Goal: Obtain resource: Download file/media

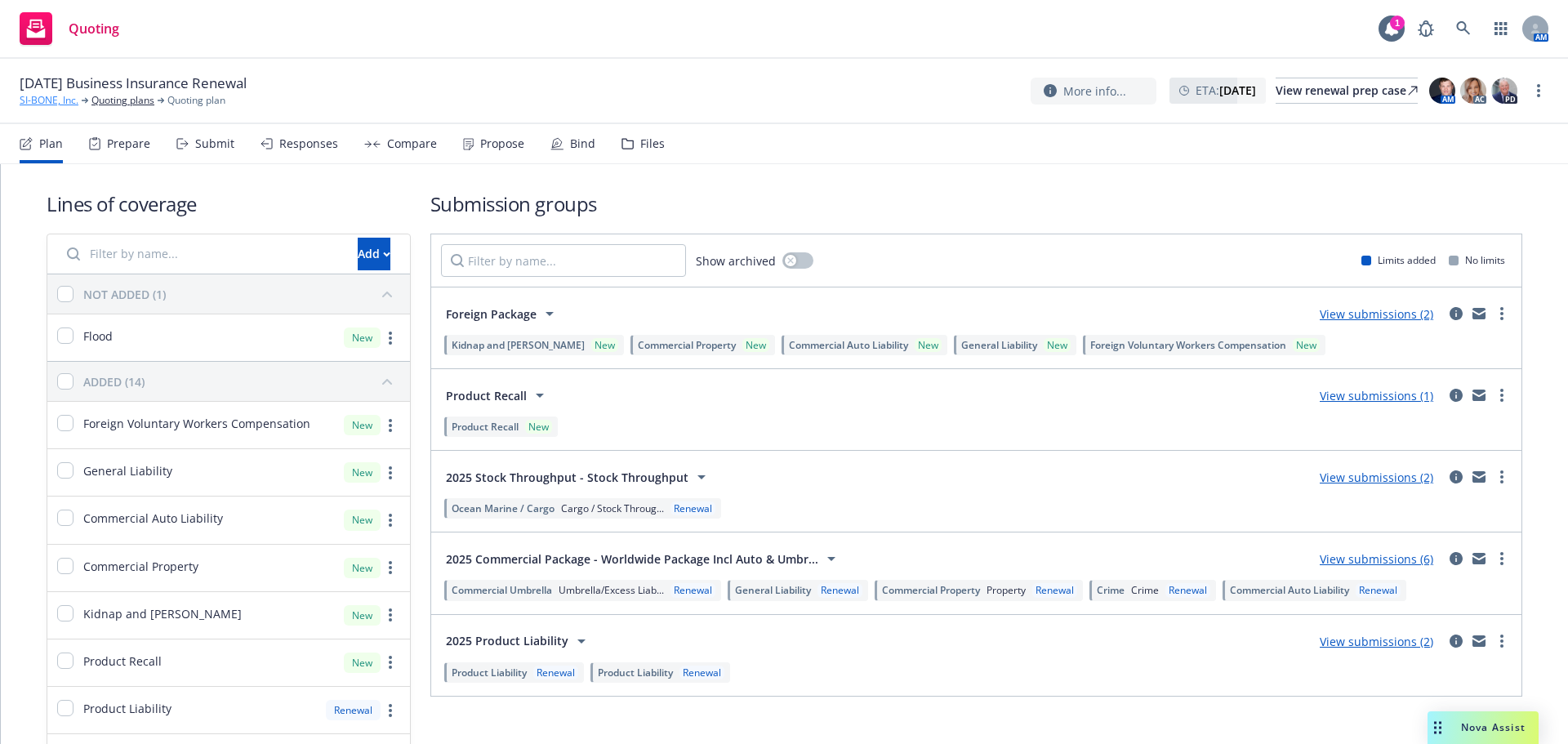
click at [62, 96] on link "SI-BONE, Inc." at bounding box center [49, 100] width 58 height 15
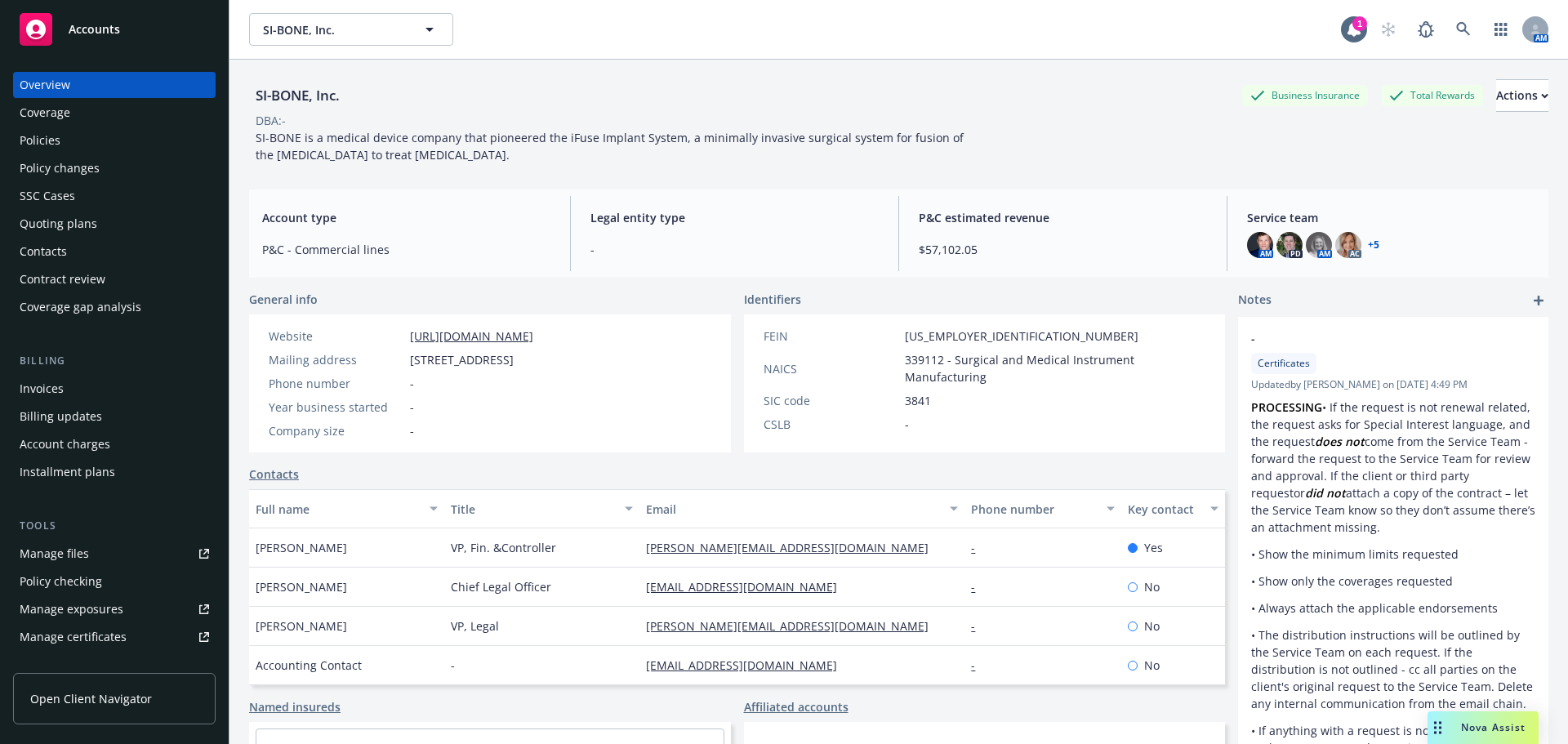
click at [80, 143] on div "Policies" at bounding box center [114, 140] width 190 height 26
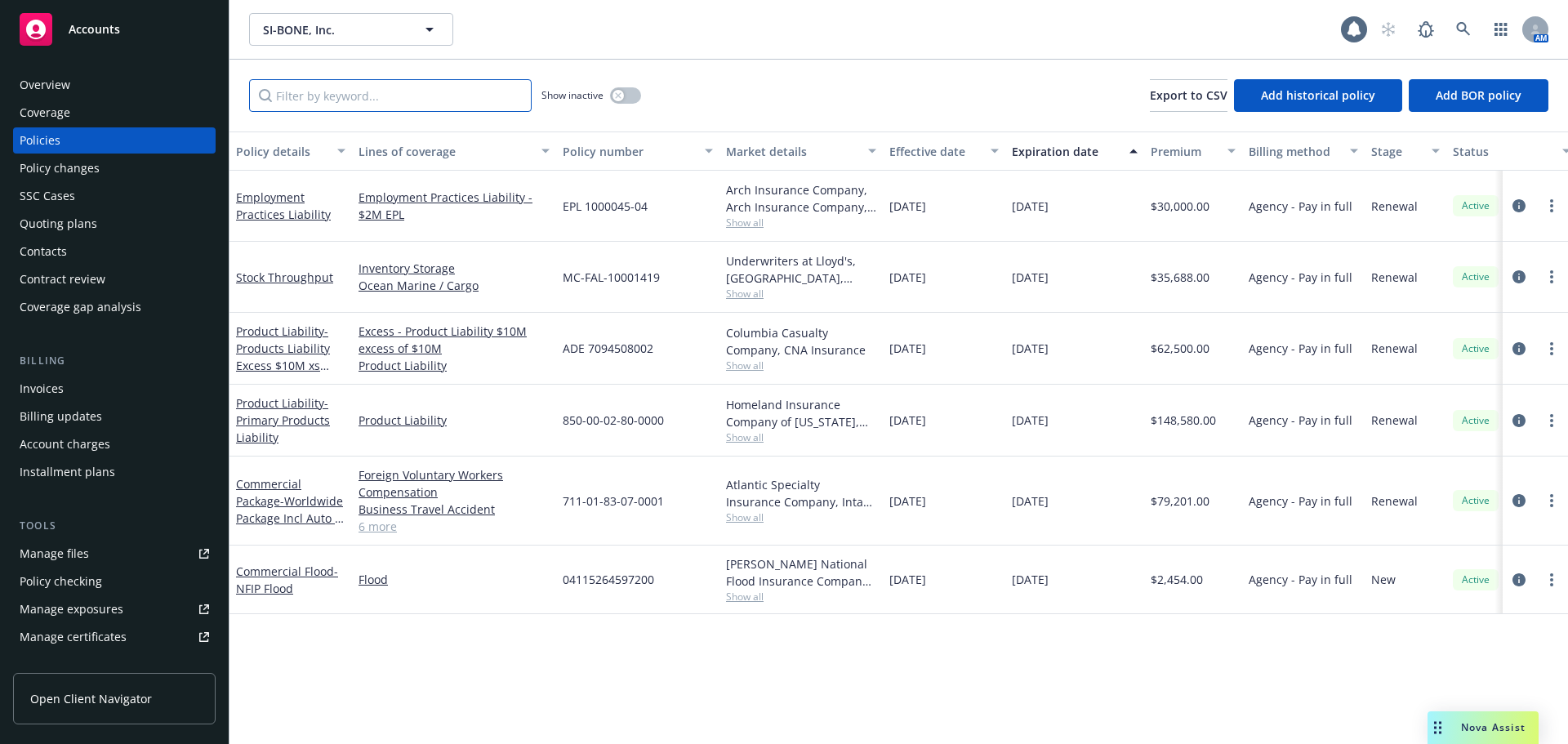
click at [332, 97] on input "Filter by keyword..." at bounding box center [390, 95] width 282 height 33
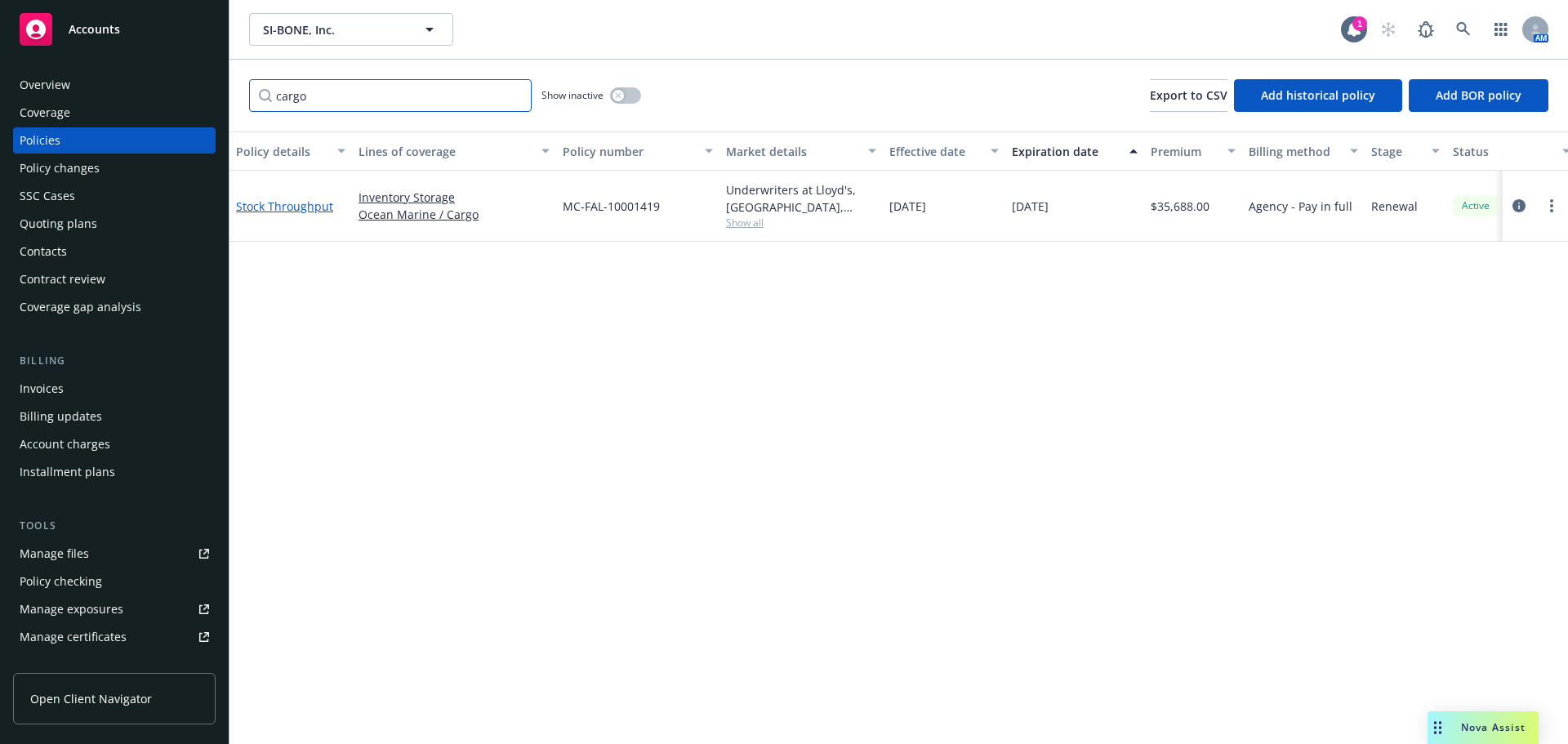
type input "cargo"
click at [298, 204] on link "Stock Throughput" at bounding box center [284, 206] width 97 height 16
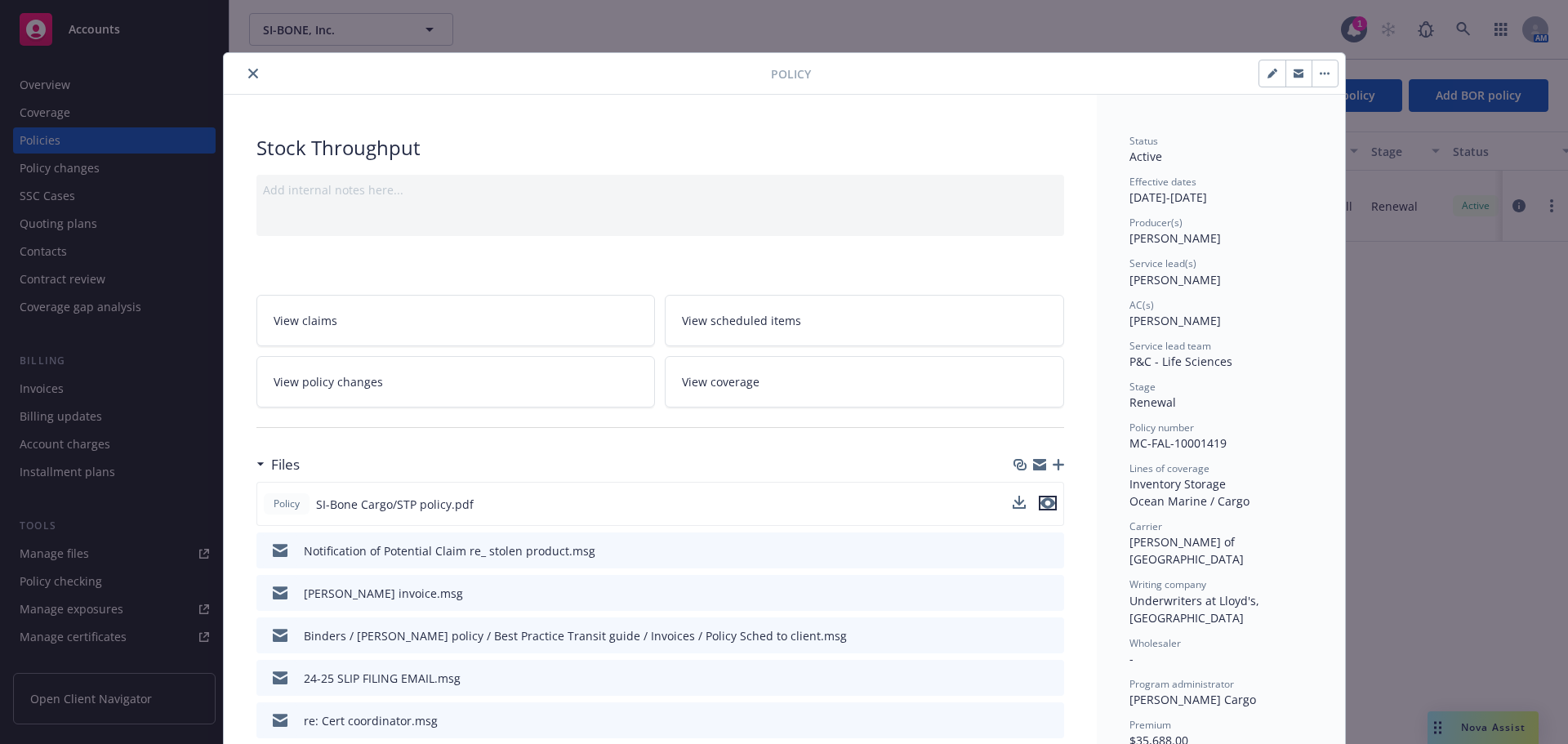
click at [1041, 504] on icon "preview file" at bounding box center [1047, 503] width 15 height 12
click at [250, 71] on icon "close" at bounding box center [253, 73] width 10 height 10
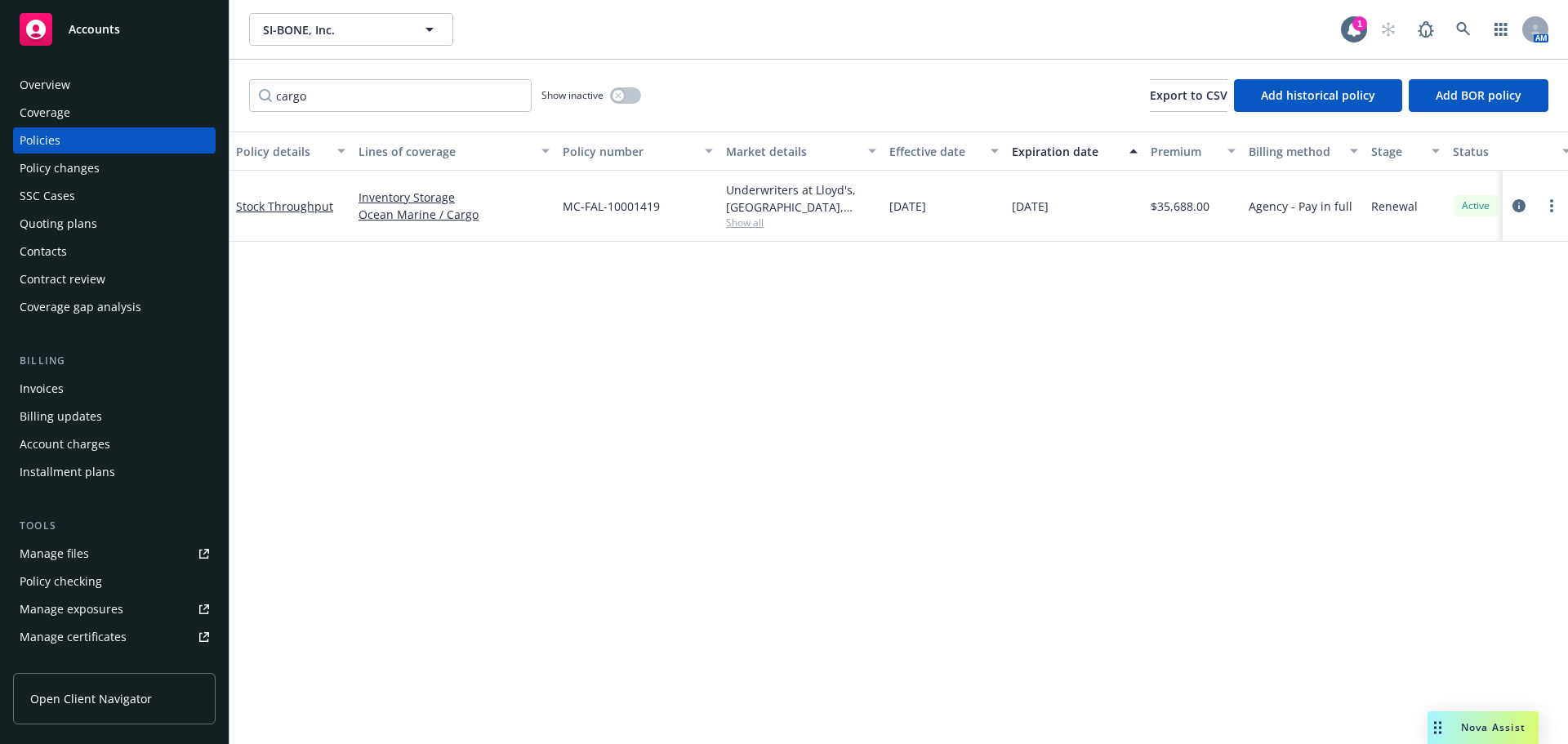
click at [88, 217] on div "Quoting plans" at bounding box center [58, 223] width 78 height 26
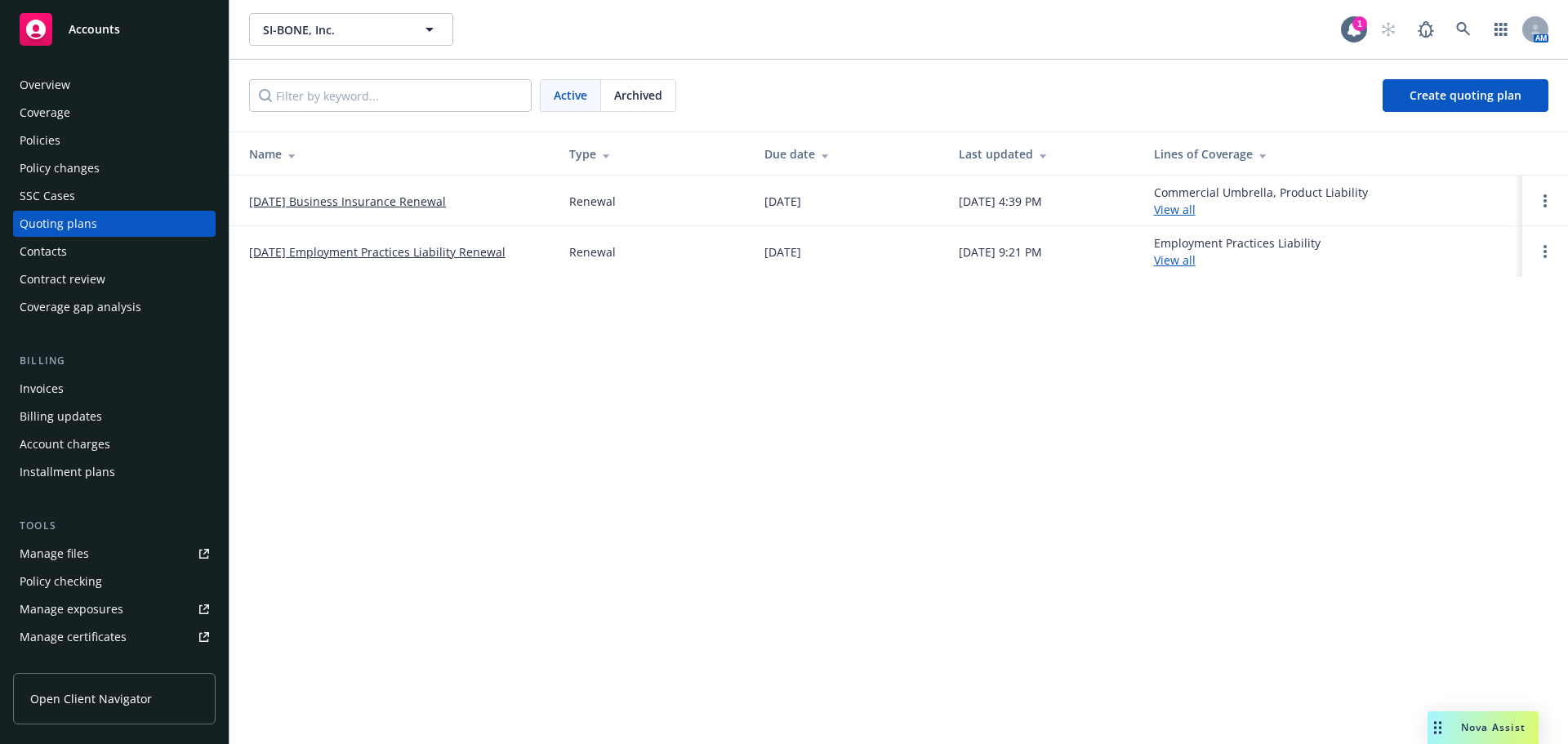
click at [327, 200] on link "10/01/25 Business Insurance Renewal" at bounding box center [347, 202] width 197 height 18
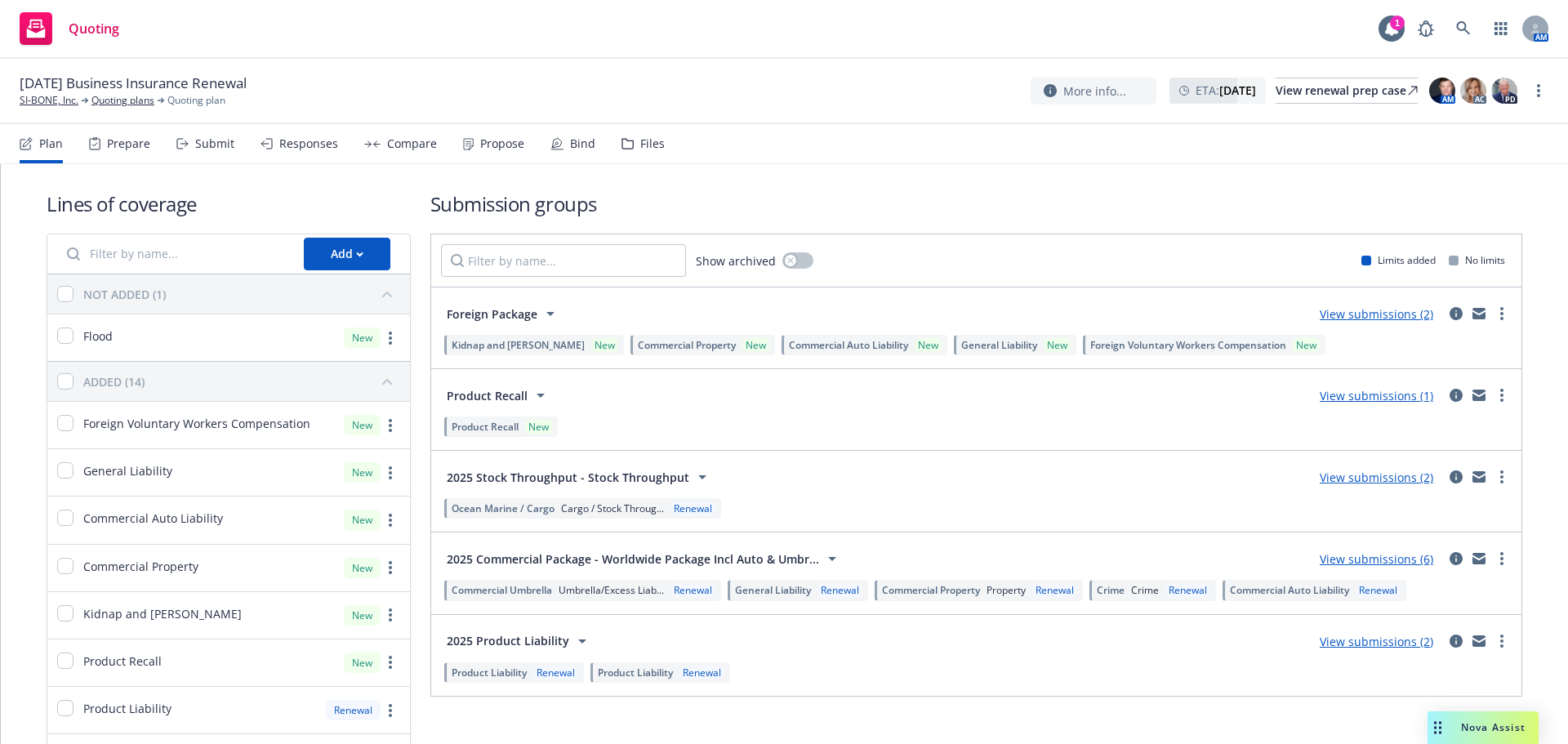
click at [646, 154] on div "Files" at bounding box center [642, 144] width 43 height 39
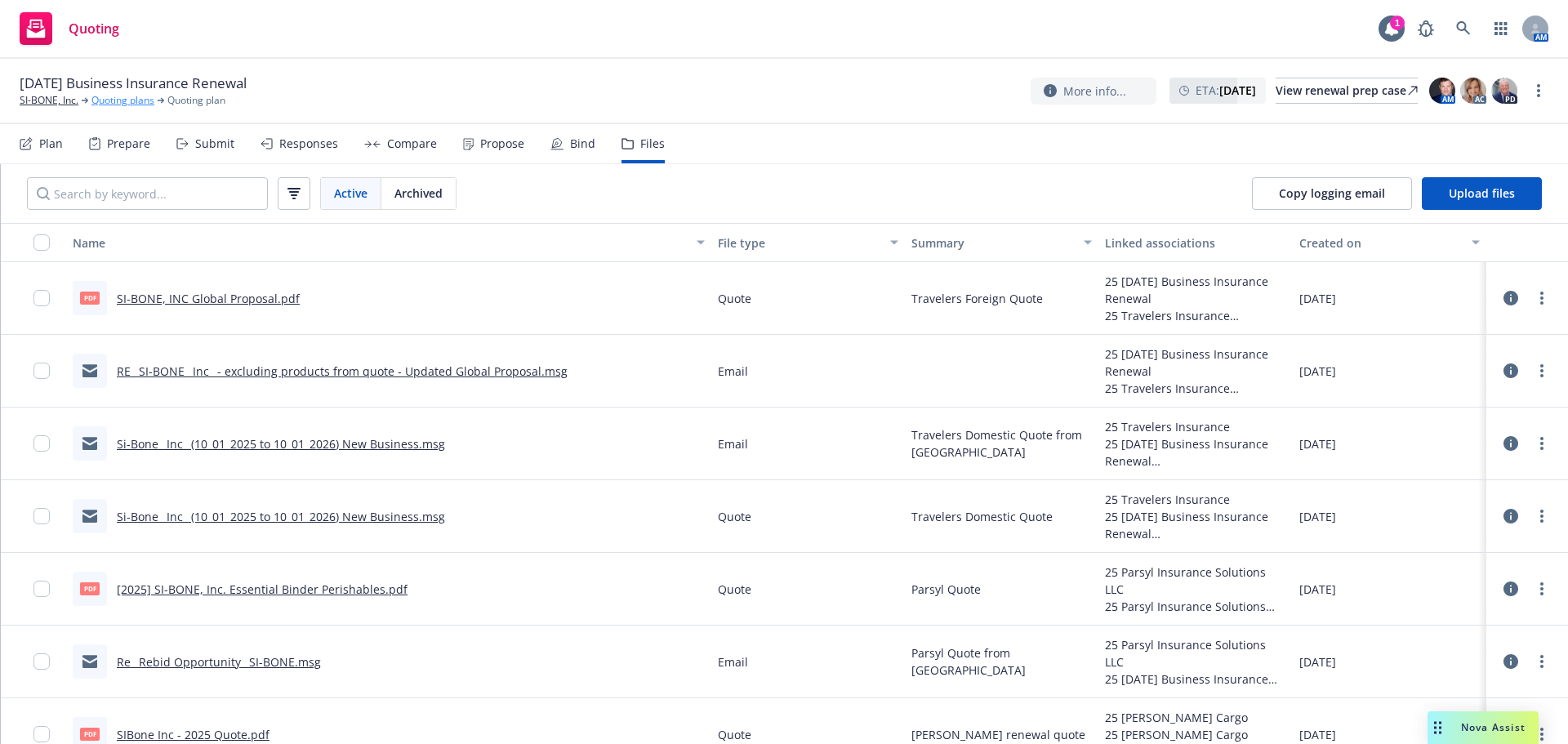
click at [112, 99] on link "Quoting plans" at bounding box center [123, 100] width 63 height 15
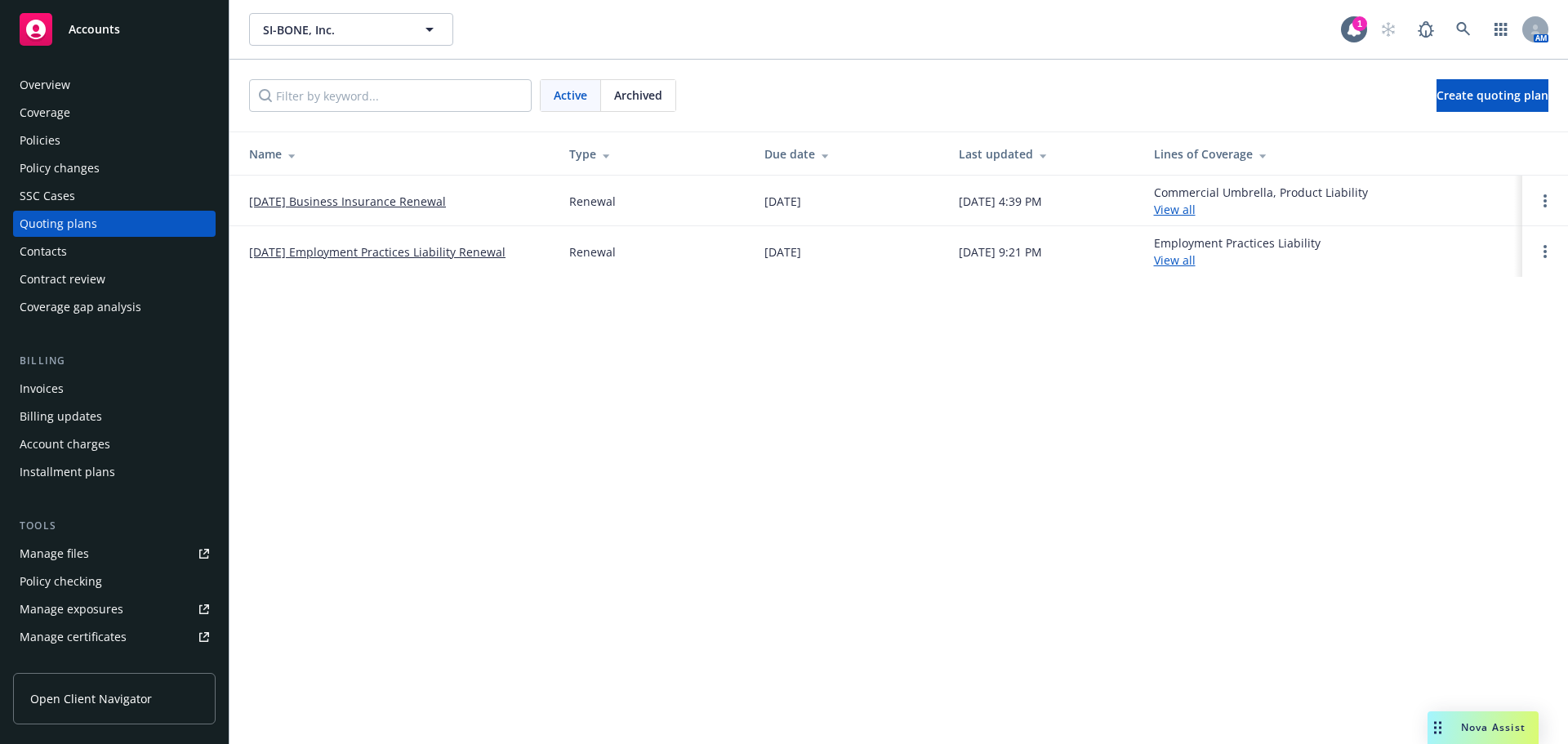
click at [644, 101] on span "Archived" at bounding box center [638, 95] width 48 height 18
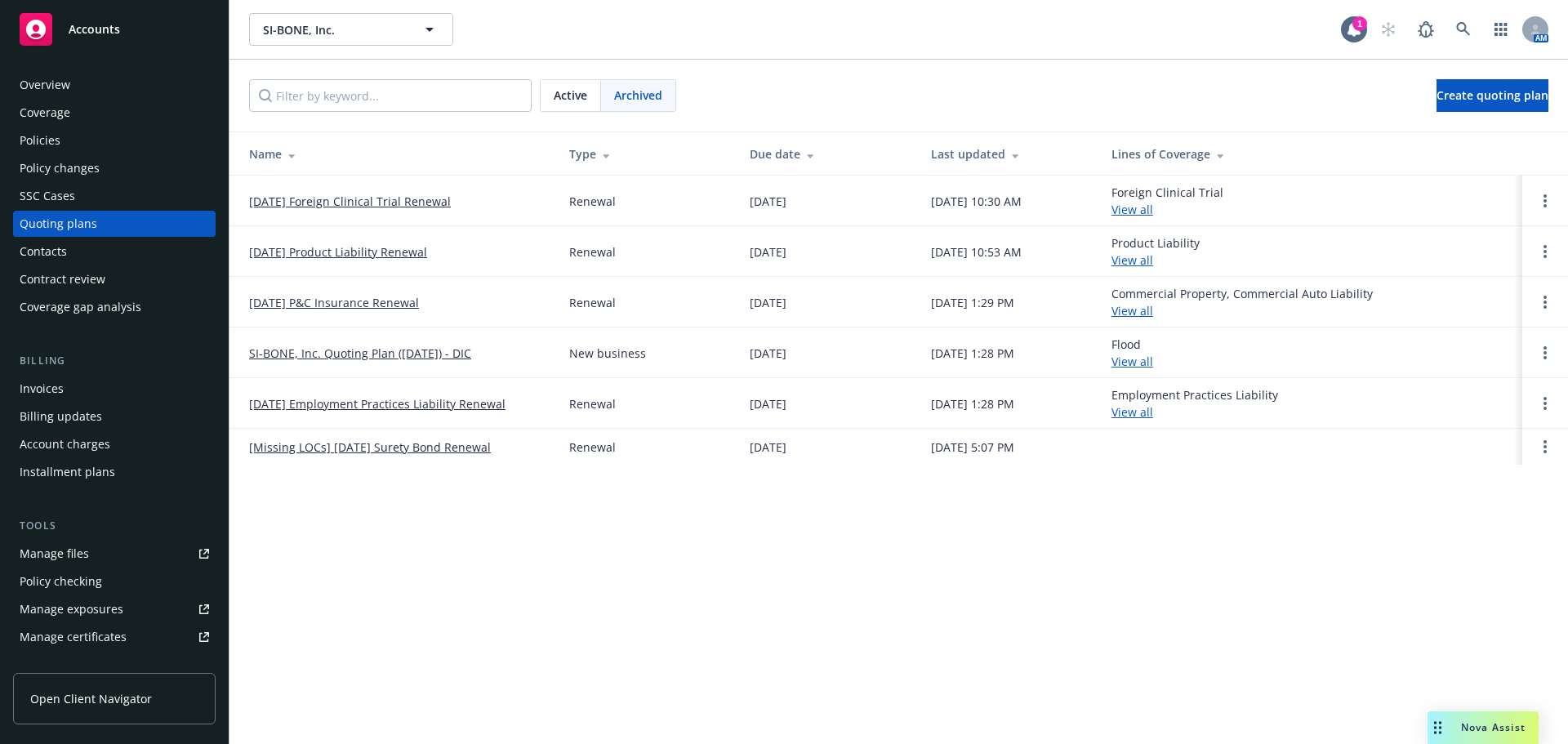
click at [339, 298] on link "10/1/24 P&C Insurance Renewal" at bounding box center [334, 303] width 169 height 18
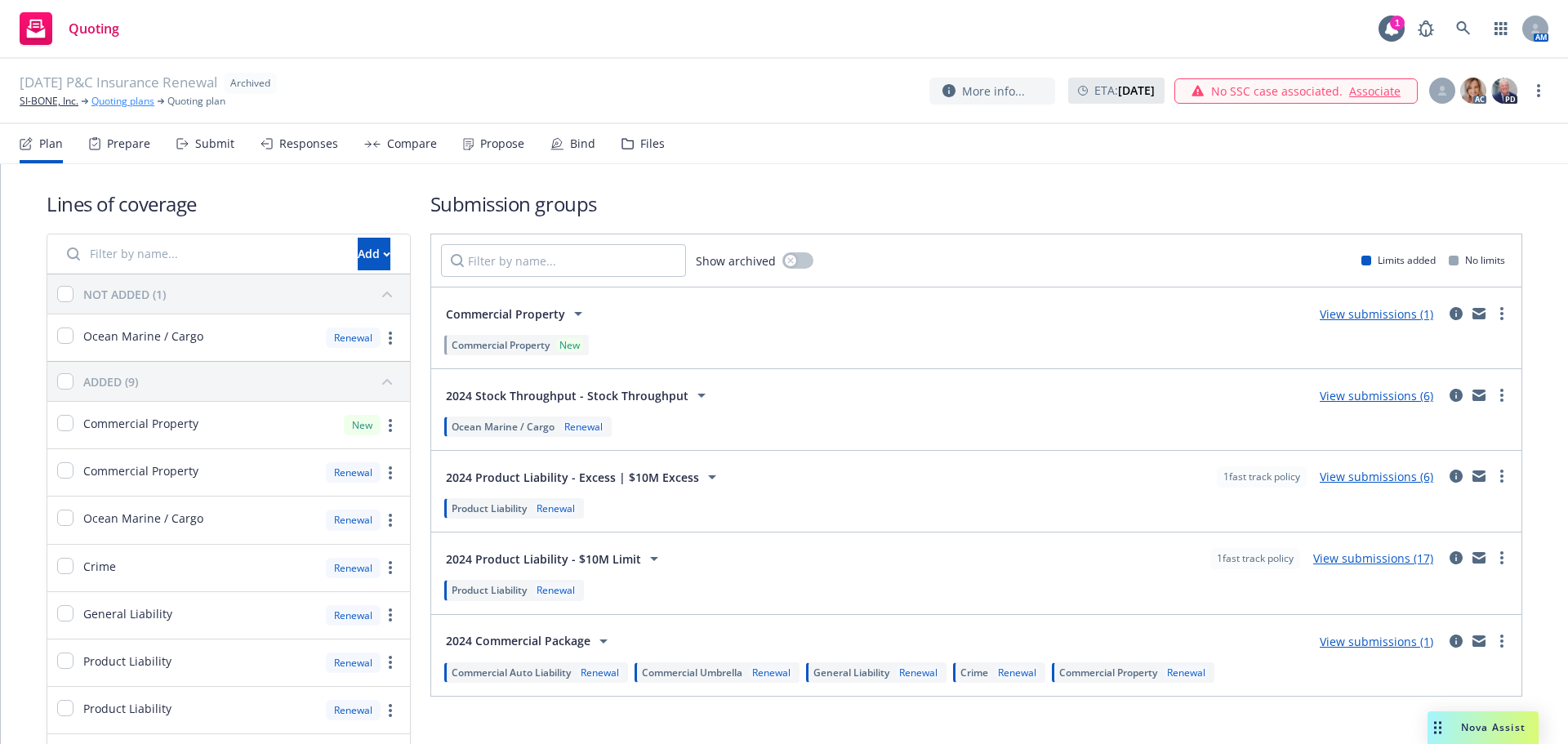
click at [124, 99] on link "Quoting plans" at bounding box center [123, 100] width 63 height 15
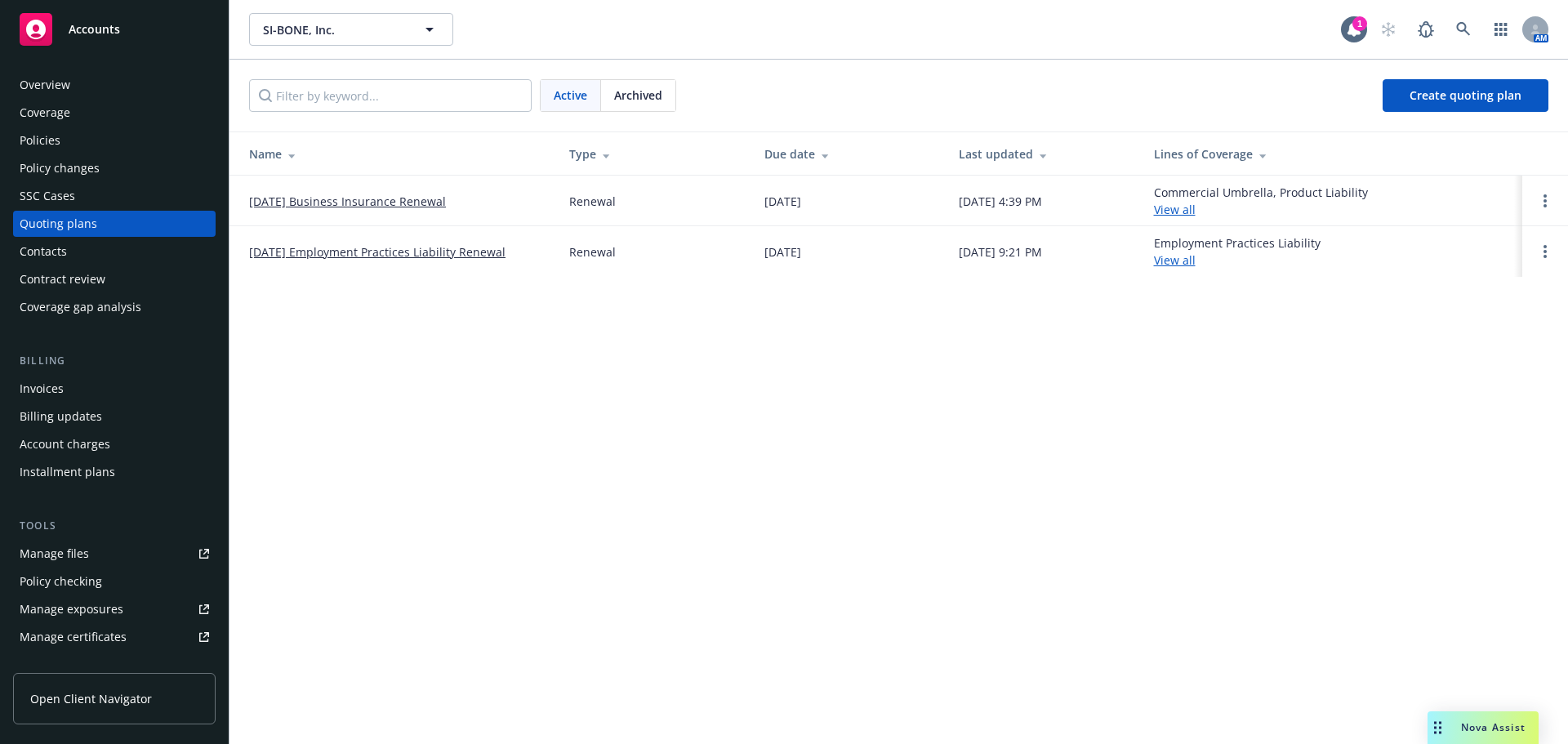
click at [638, 99] on span "Archived" at bounding box center [638, 95] width 48 height 18
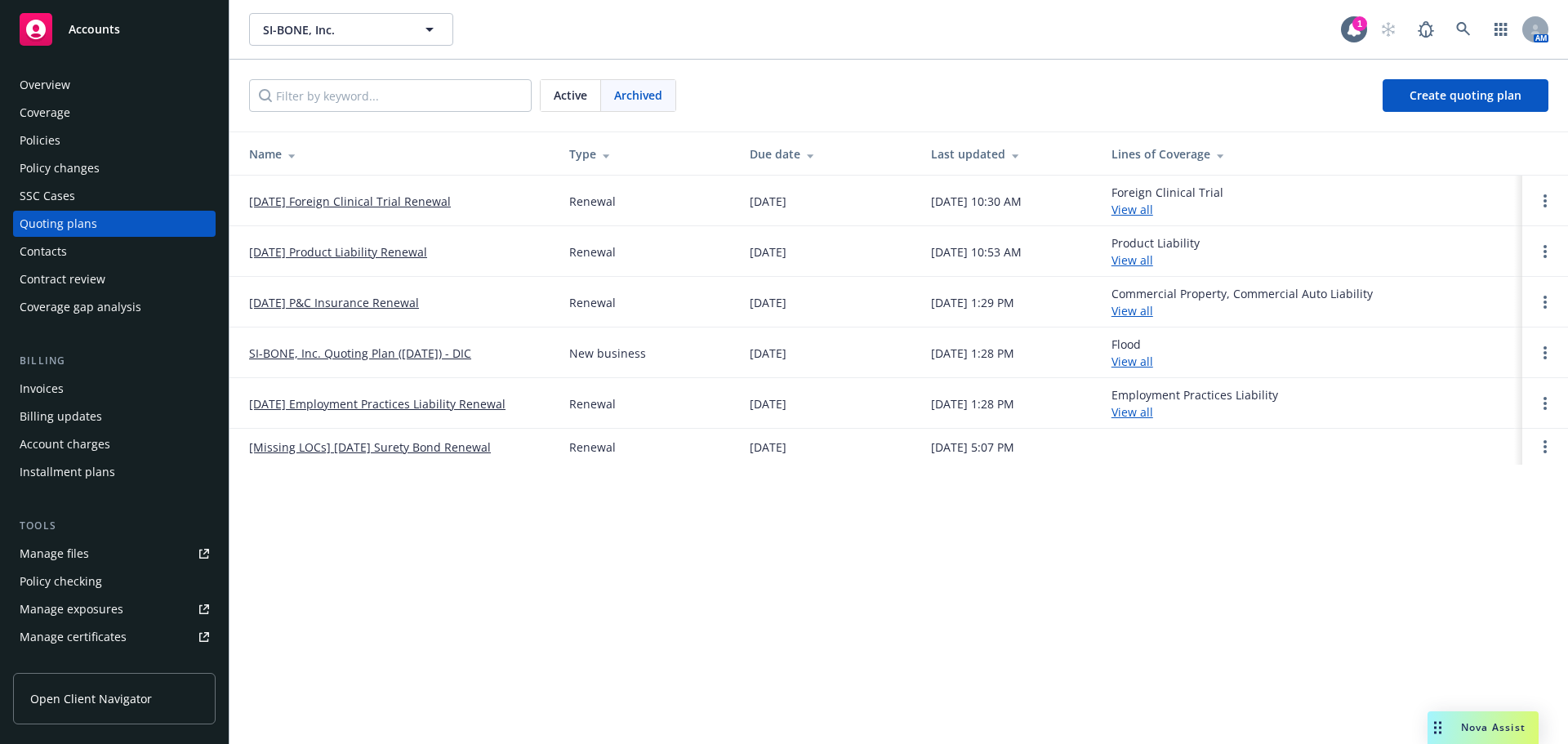
click at [419, 352] on link "SI-BONE, Inc. Quoting Plan (2024-09-06) - DIC" at bounding box center [360, 353] width 222 height 18
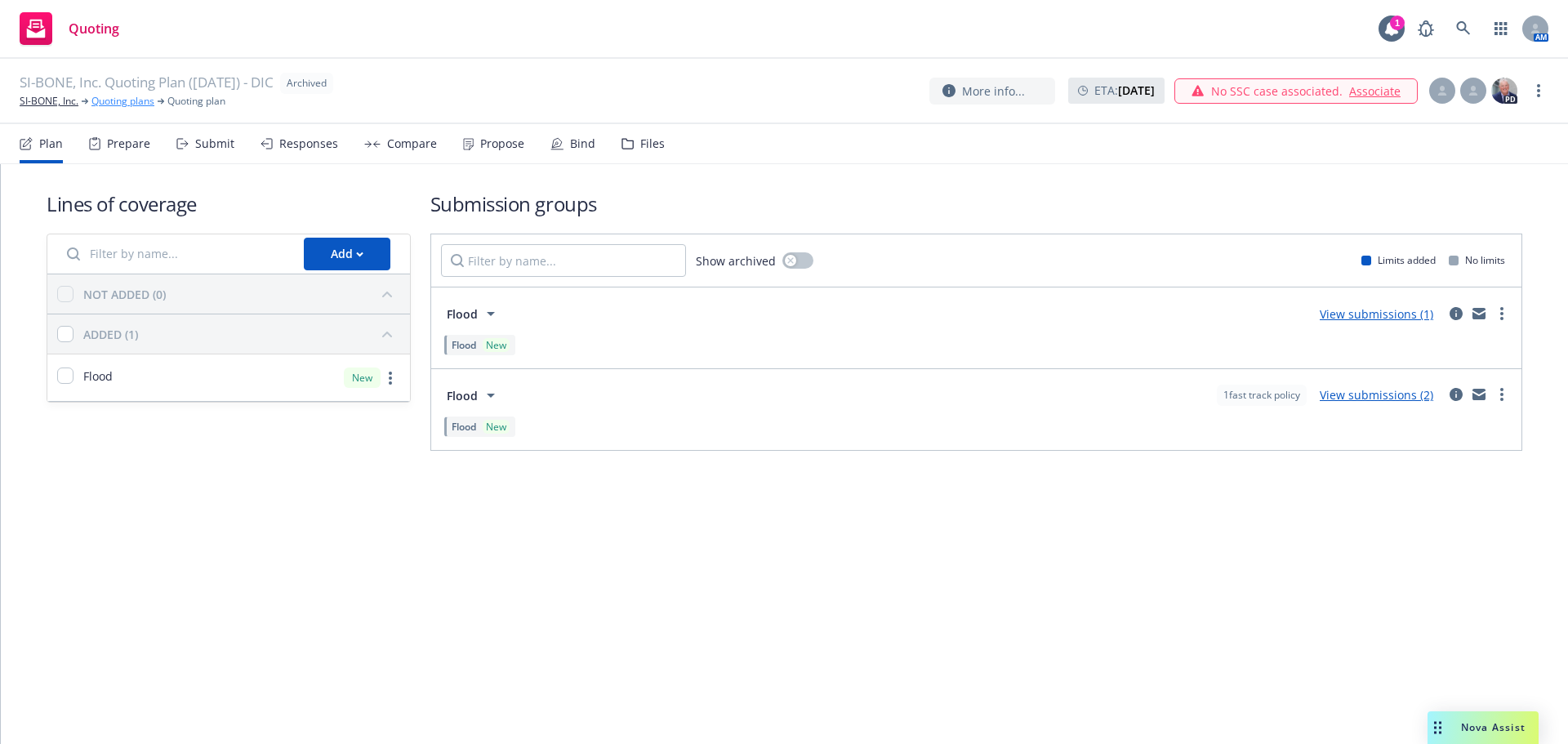
click at [110, 99] on link "Quoting plans" at bounding box center [123, 100] width 63 height 15
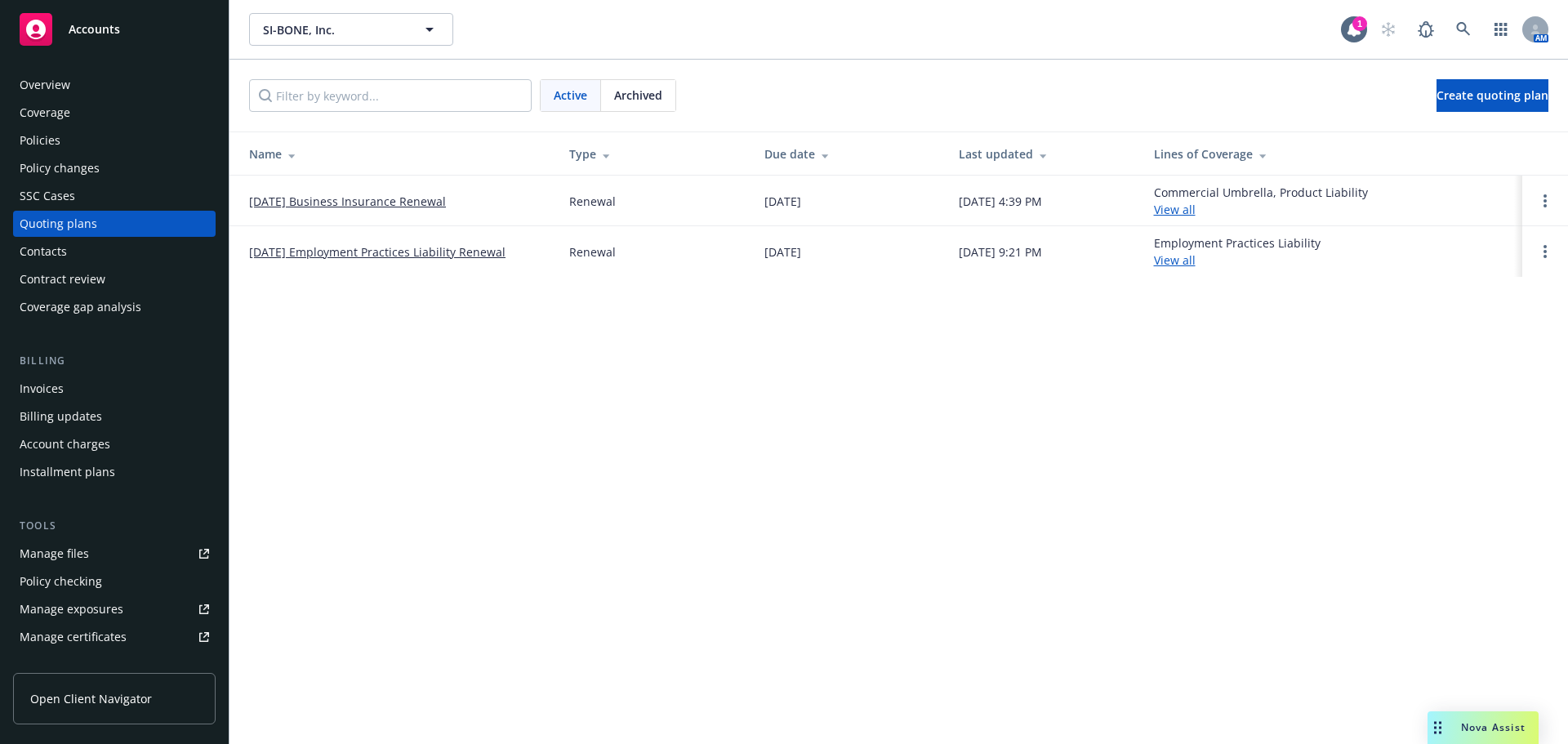
drag, startPoint x: 0, startPoint y: 0, endPoint x: 403, endPoint y: 197, distance: 448.6
click at [403, 197] on link "10/01/25 Business Insurance Renewal" at bounding box center [347, 202] width 197 height 18
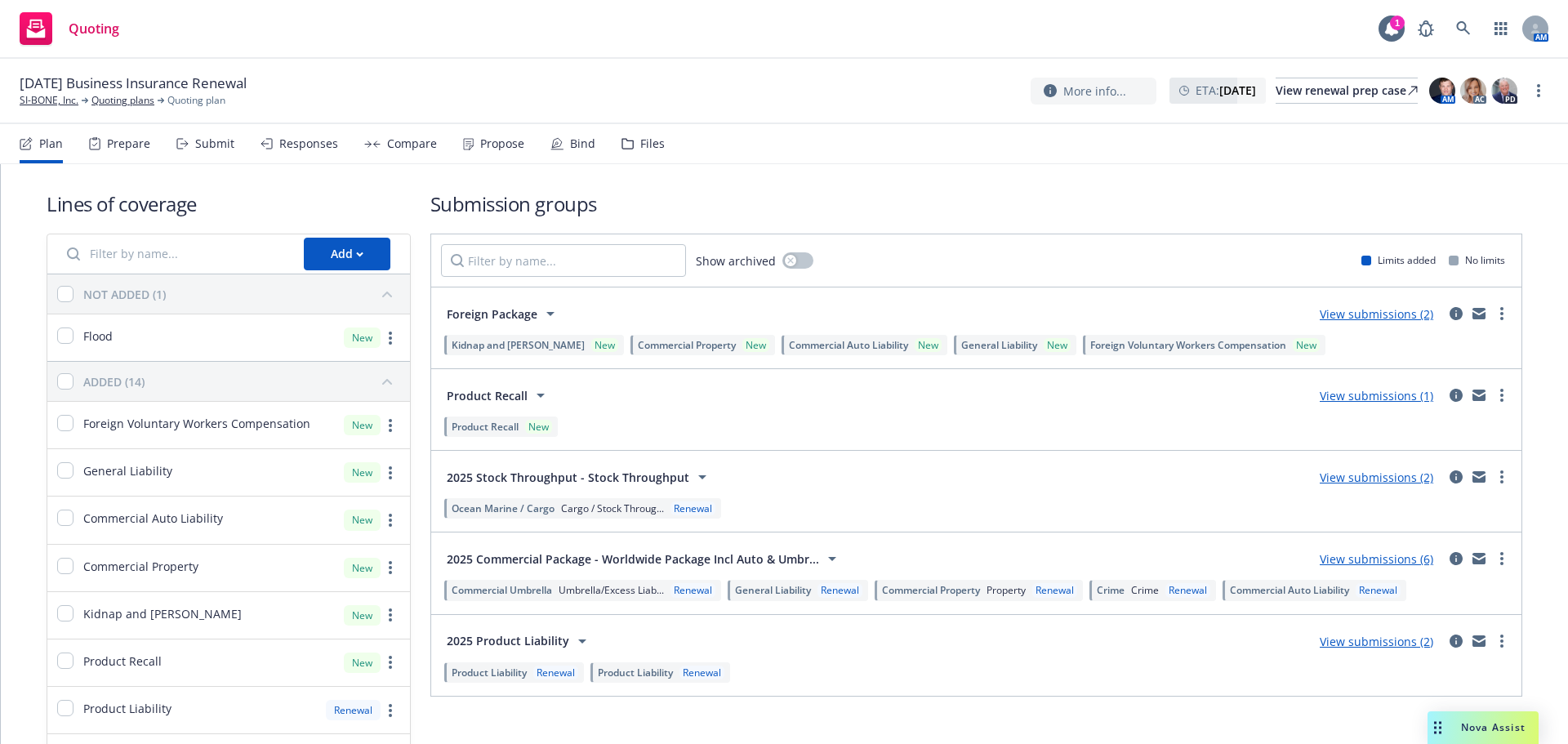
click at [621, 133] on div "Files" at bounding box center [642, 144] width 43 height 39
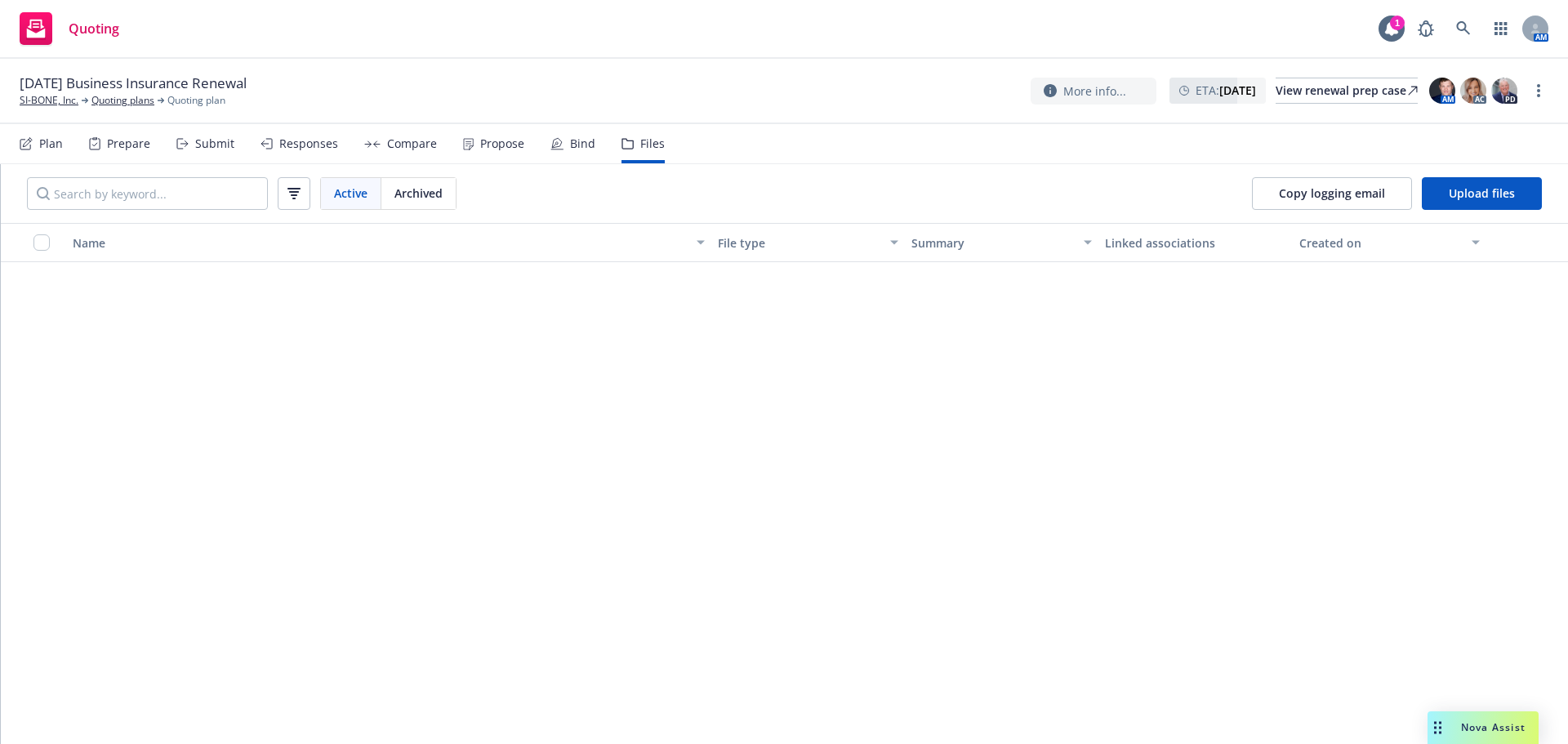
scroll to position [1873, 0]
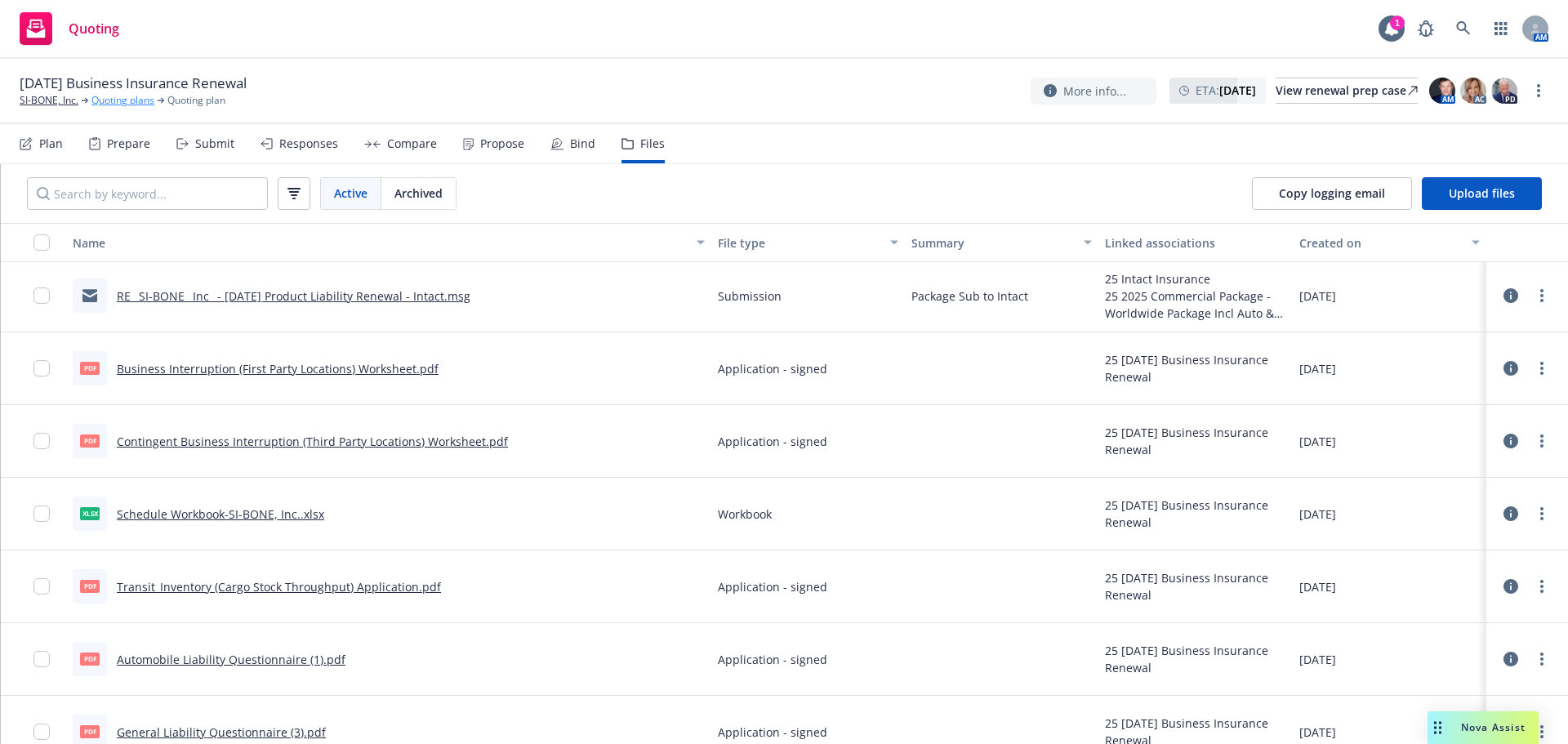
click at [129, 106] on link "Quoting plans" at bounding box center [123, 100] width 63 height 15
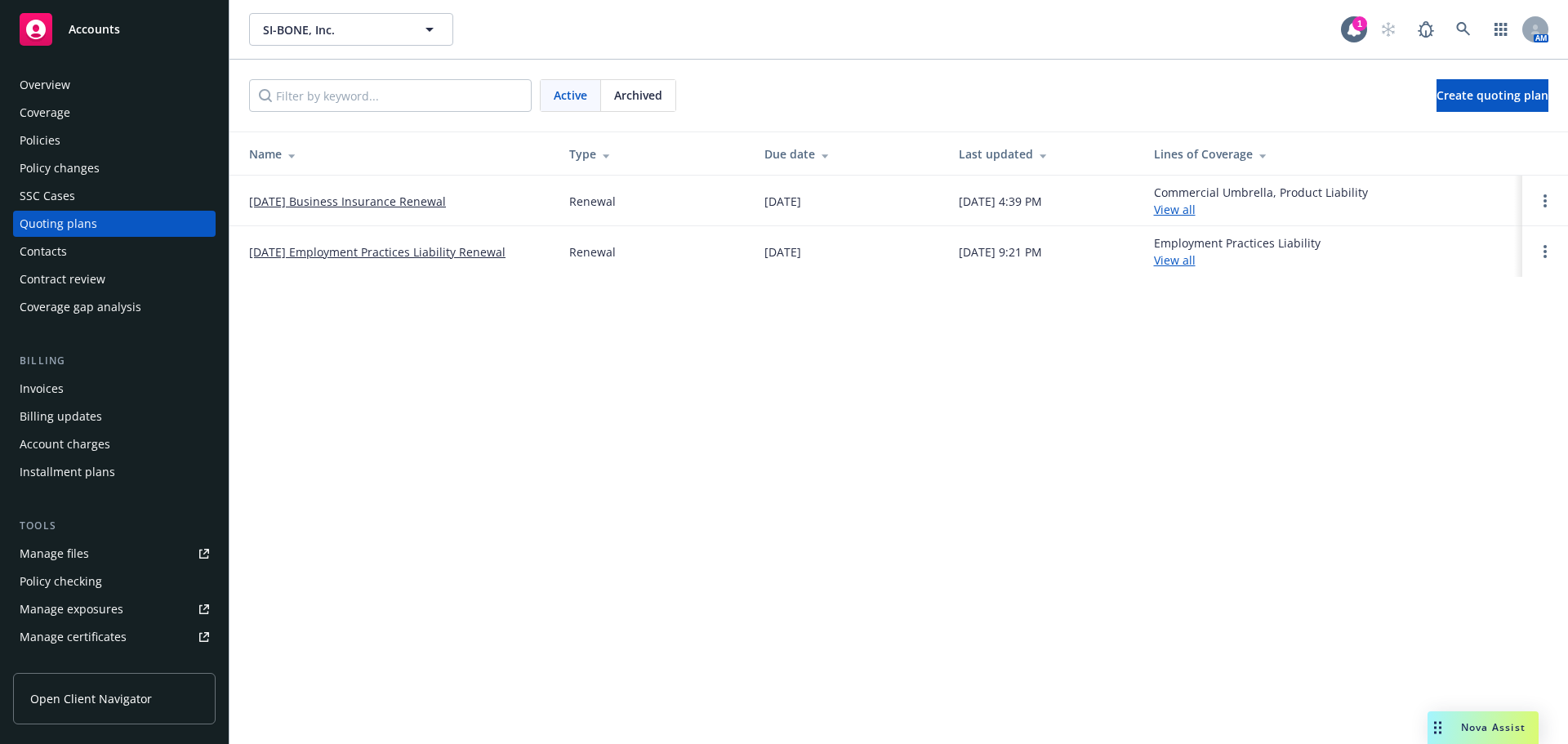
click at [654, 93] on span "Archived" at bounding box center [638, 95] width 48 height 18
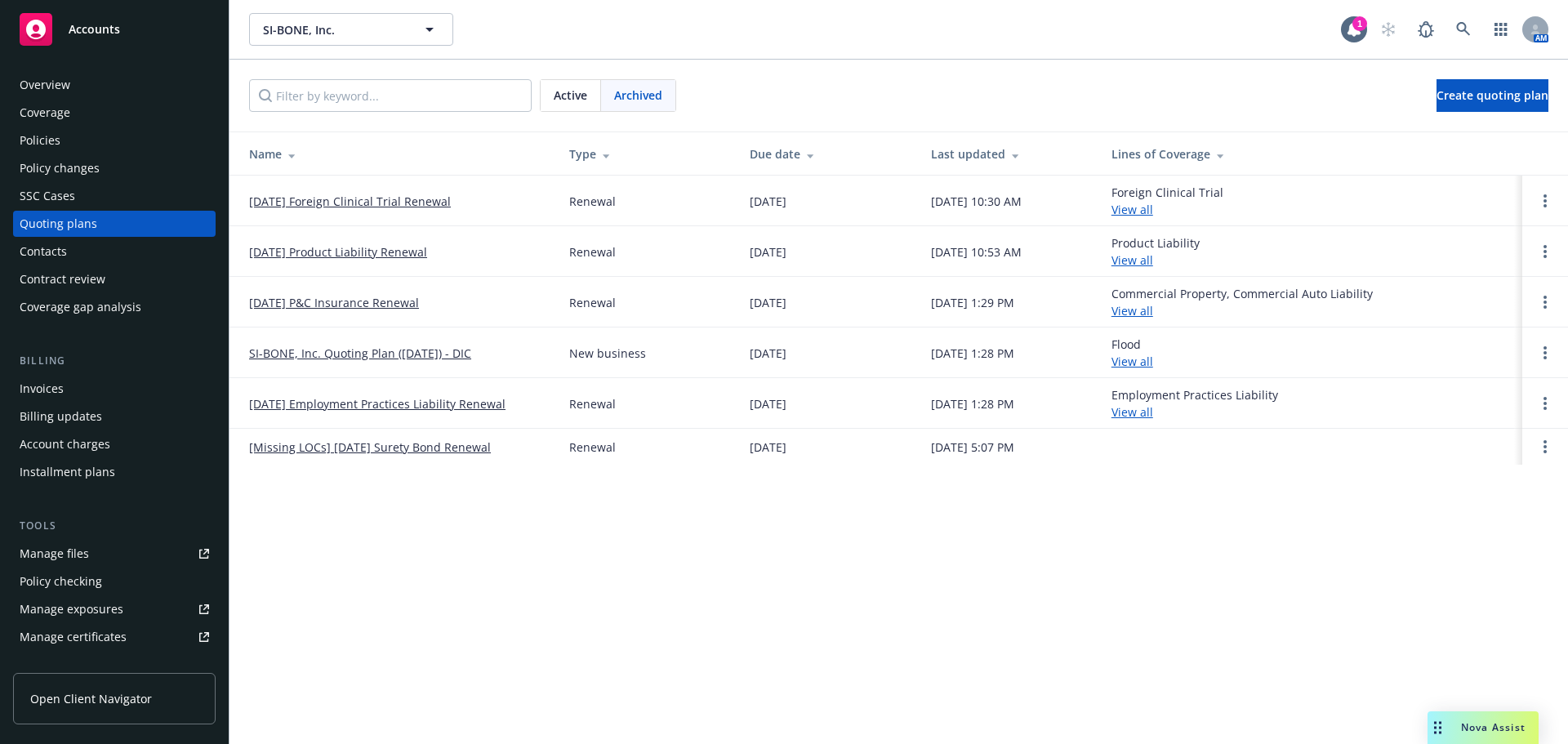
click at [377, 302] on link "[DATE] P&C Insurance Renewal" at bounding box center [334, 303] width 169 height 18
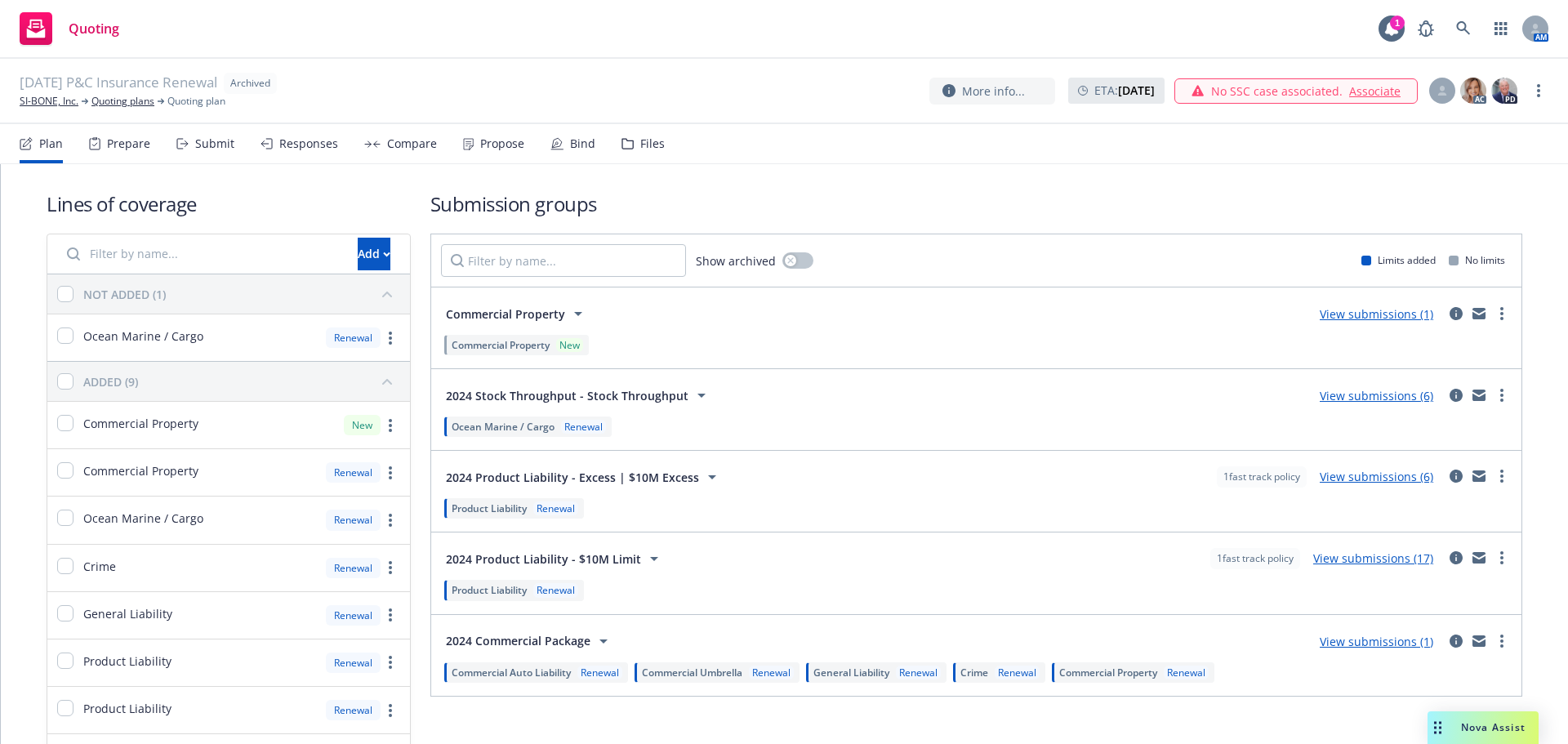
click at [637, 127] on div "Files" at bounding box center [642, 144] width 43 height 39
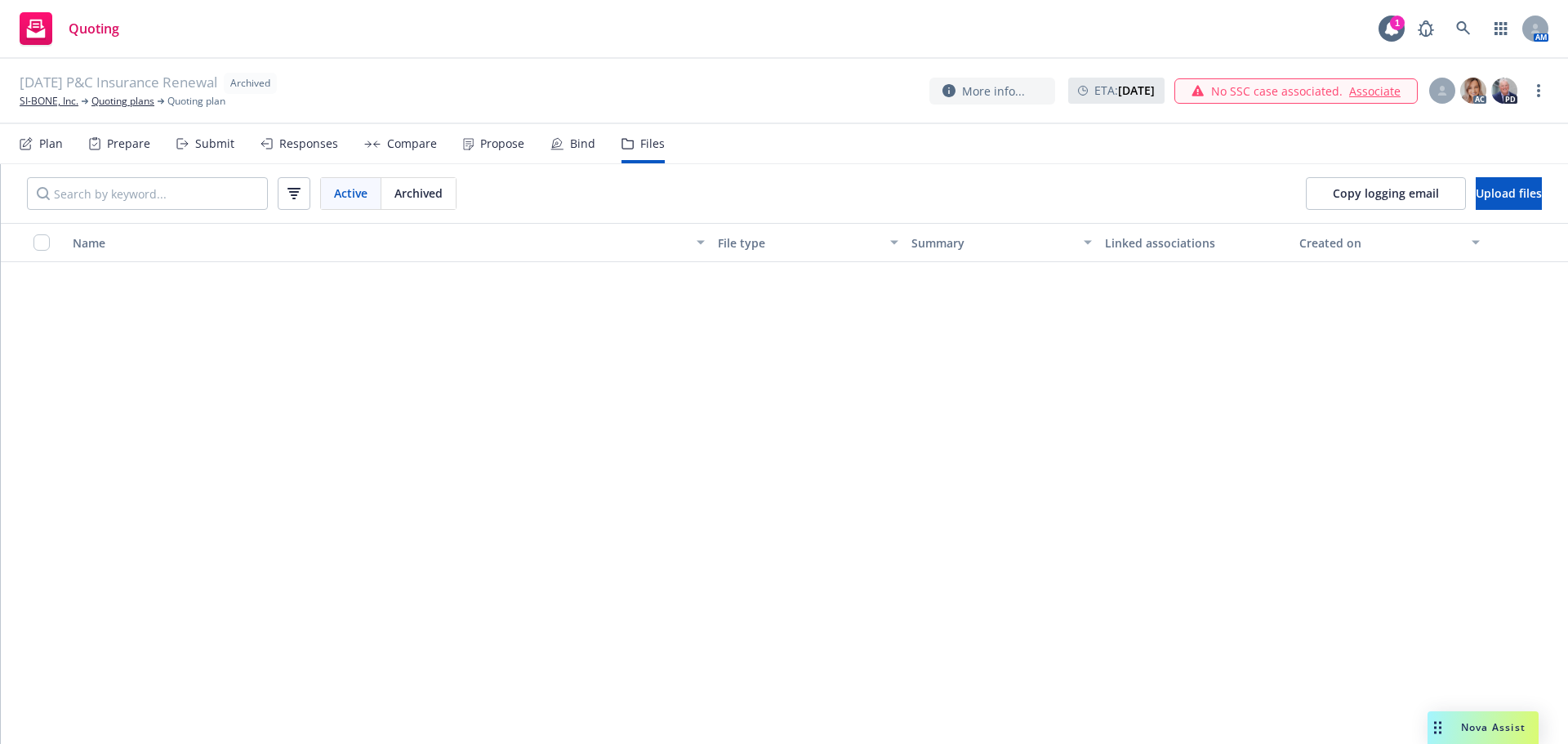
scroll to position [8500, 0]
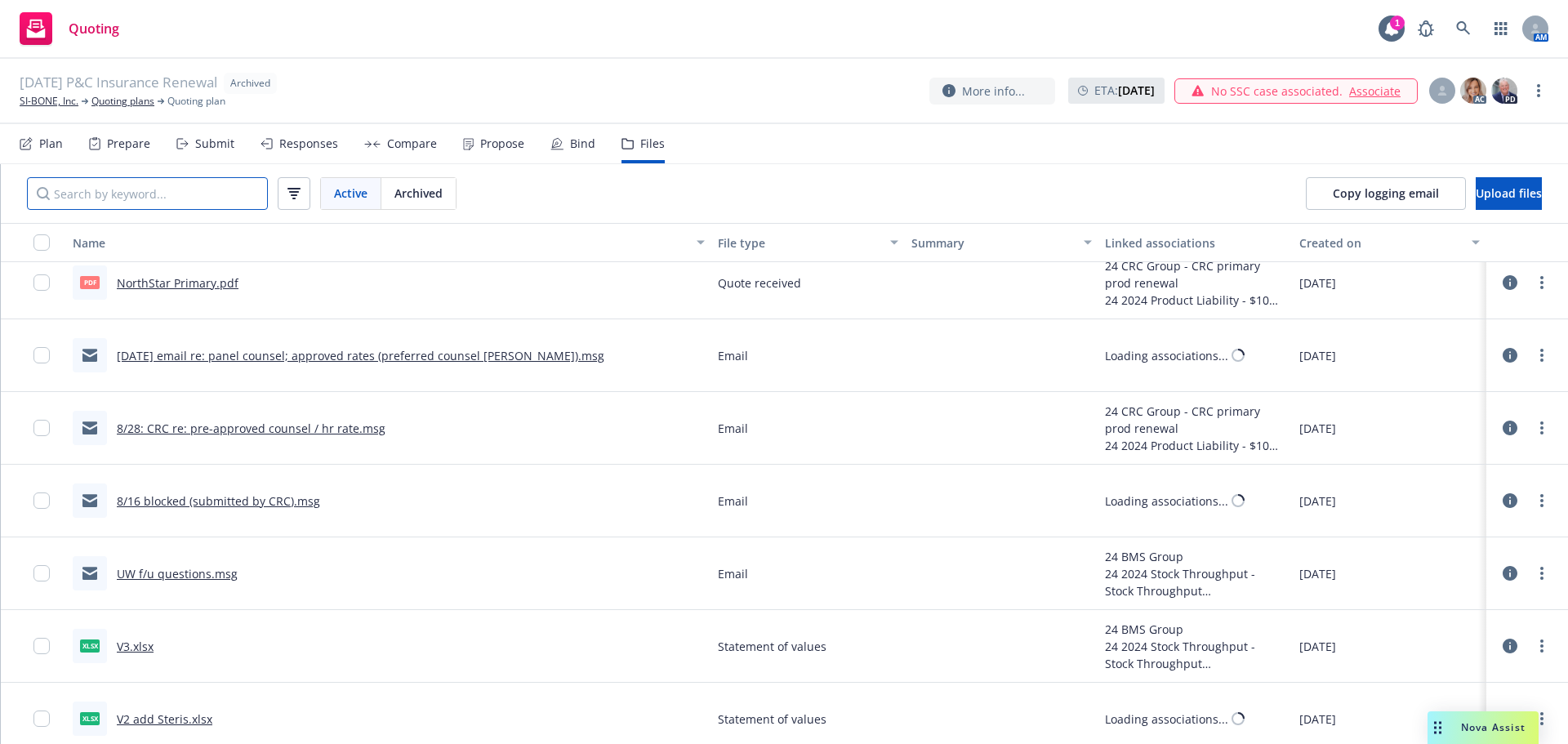
click at [175, 199] on input "Search by keyword..." at bounding box center [147, 194] width 240 height 33
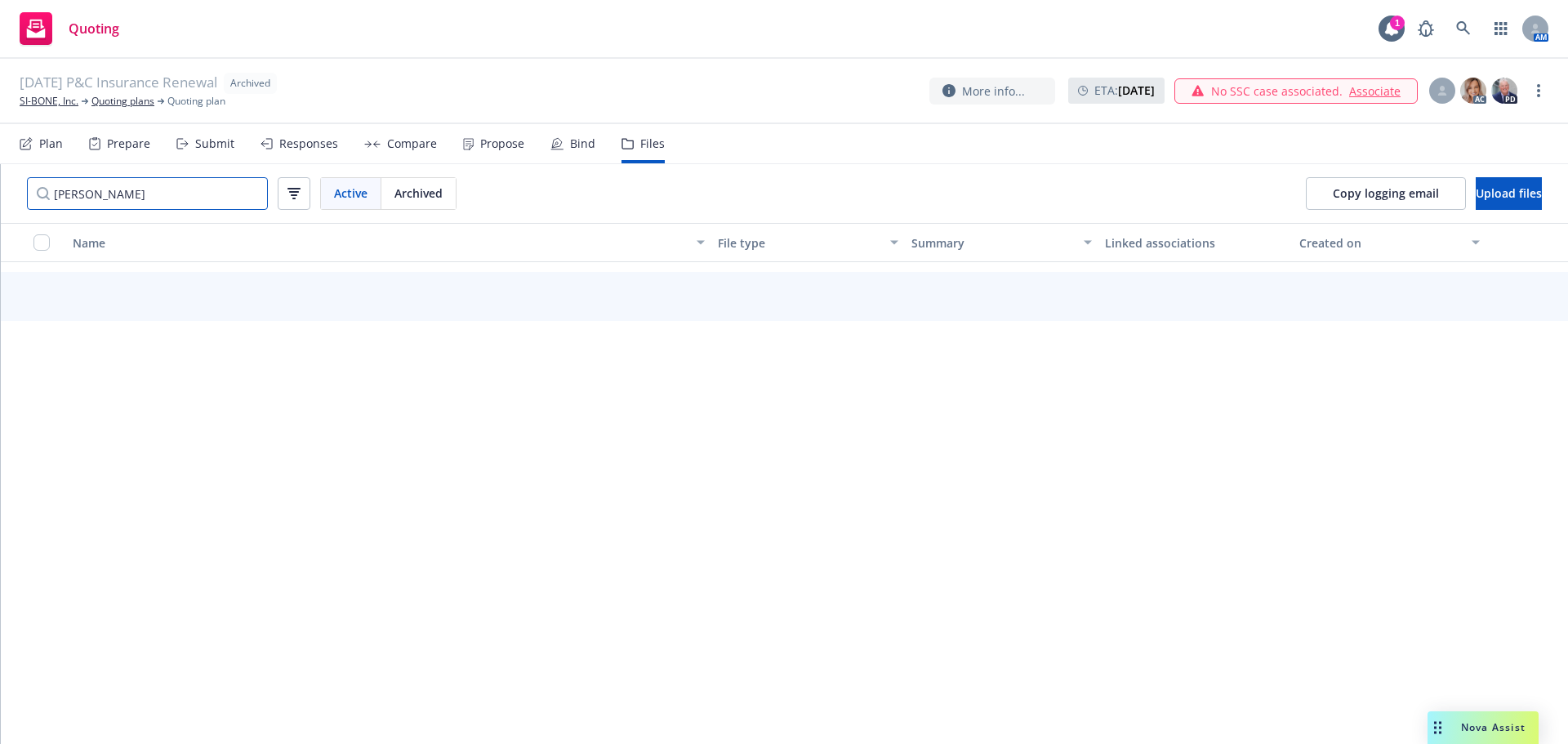
scroll to position [239, 0]
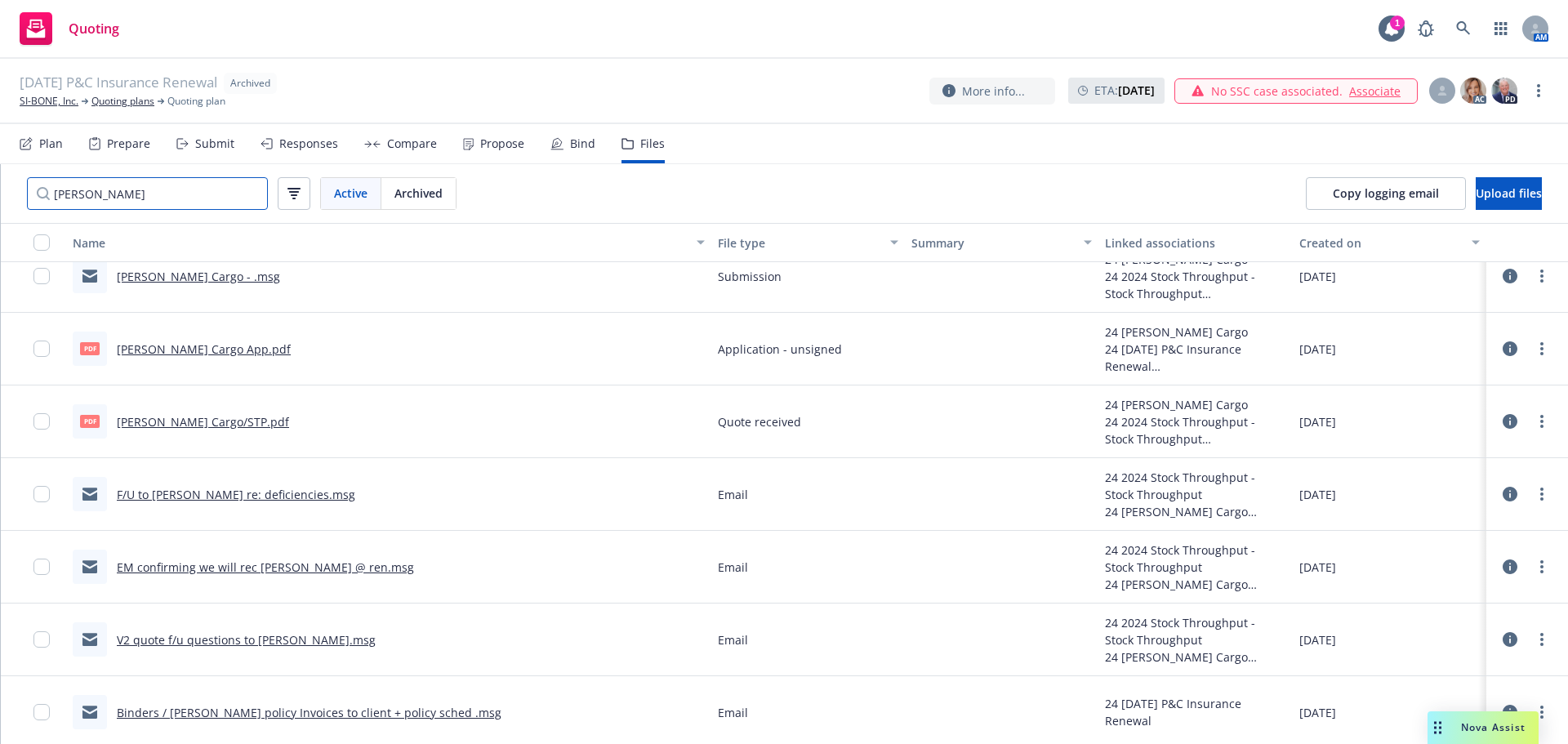
type input "[PERSON_NAME]"
click at [201, 351] on link "[PERSON_NAME] Cargo App.pdf" at bounding box center [203, 350] width 174 height 16
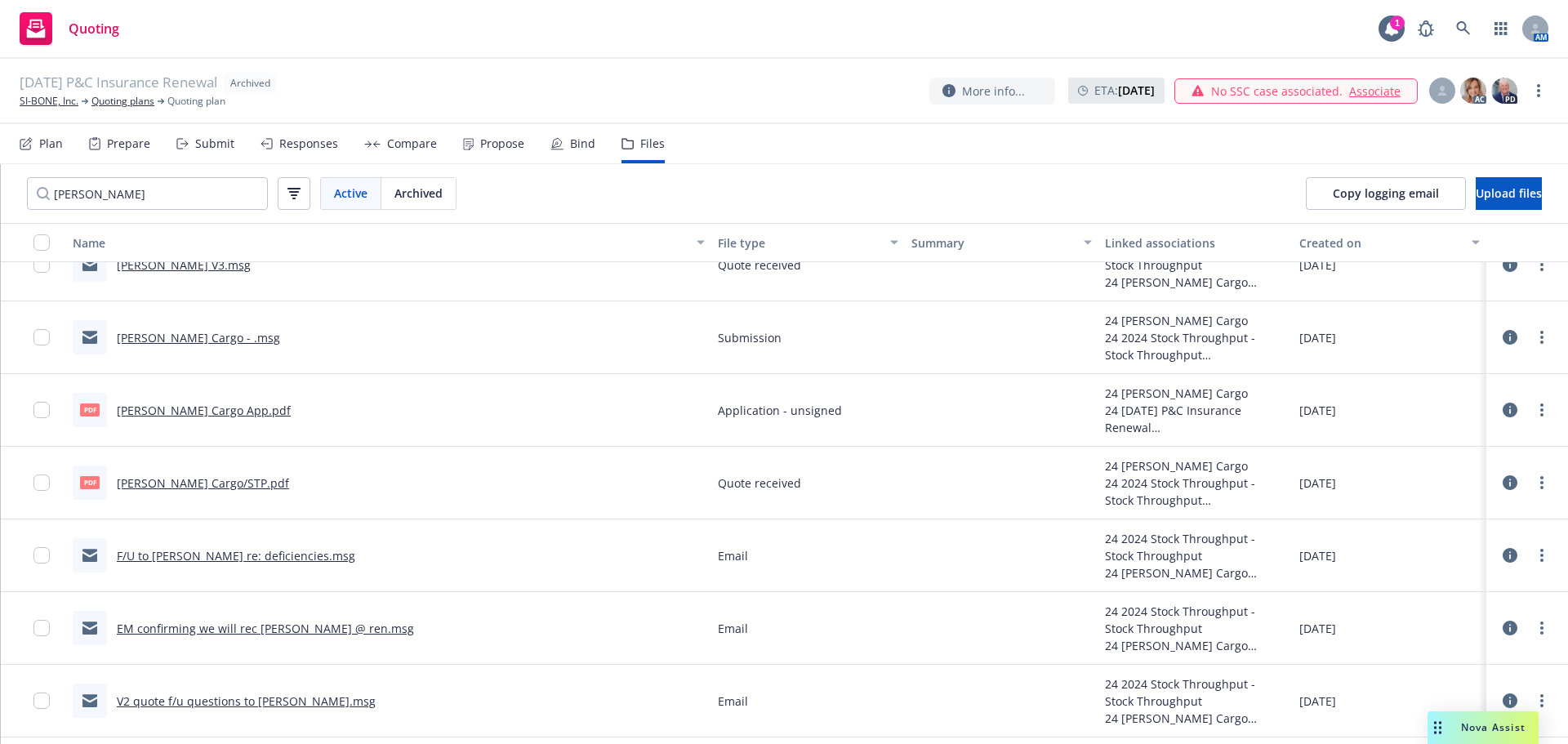
scroll to position [94, 0]
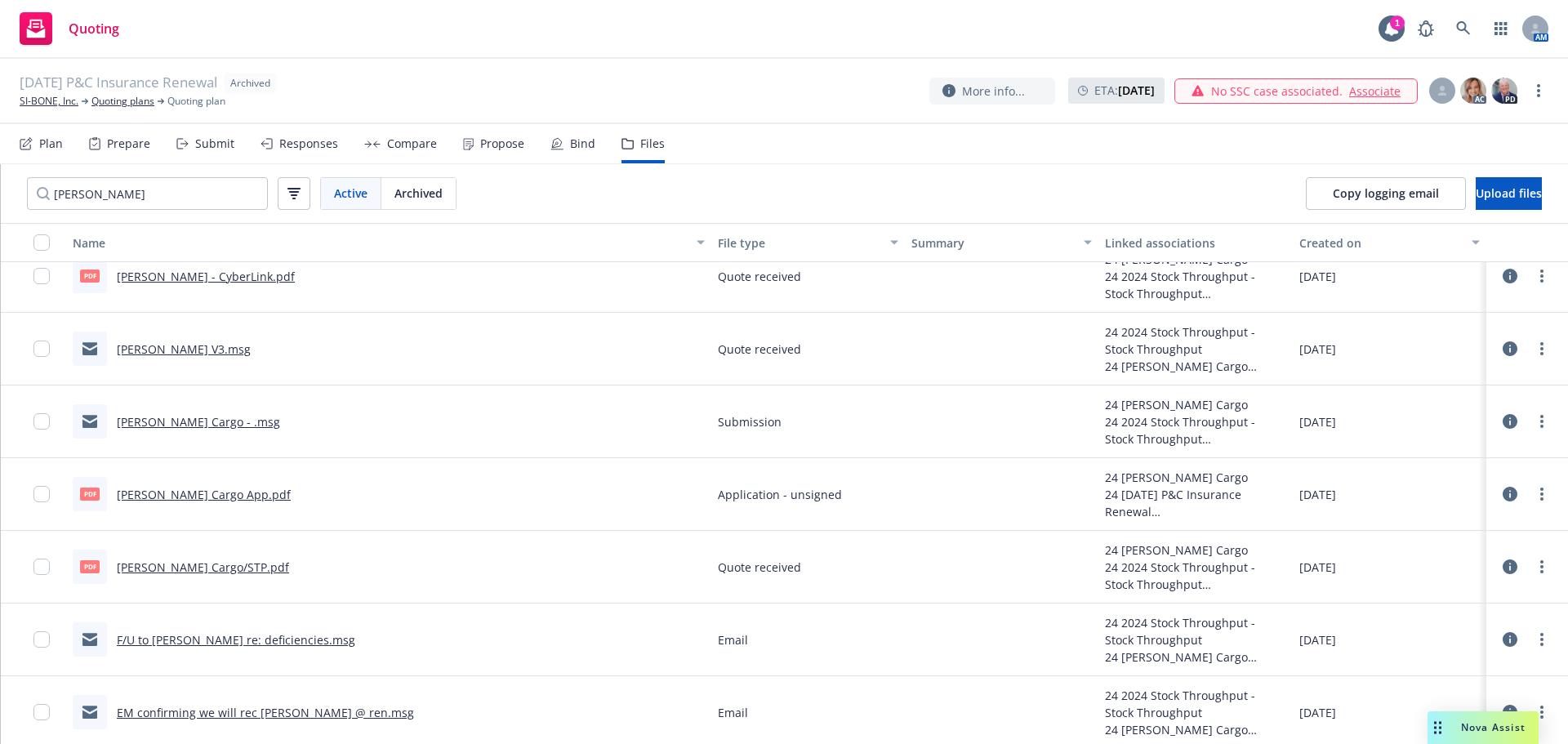
click at [174, 427] on link "[PERSON_NAME] Cargo - .msg" at bounding box center [199, 422] width 164 height 16
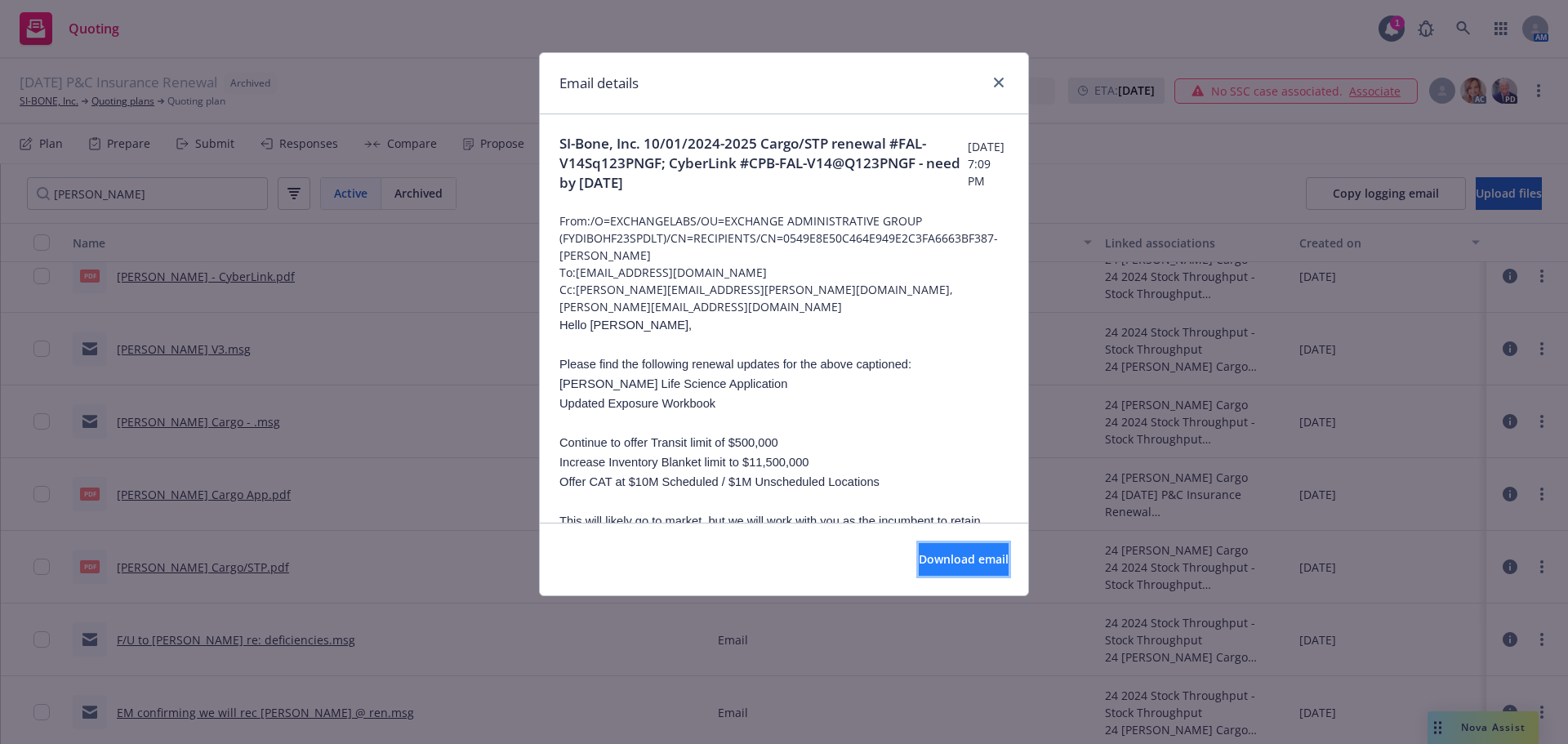
click at [971, 560] on span "Download email" at bounding box center [964, 559] width 90 height 16
click at [1001, 79] on icon "close" at bounding box center [999, 83] width 10 height 10
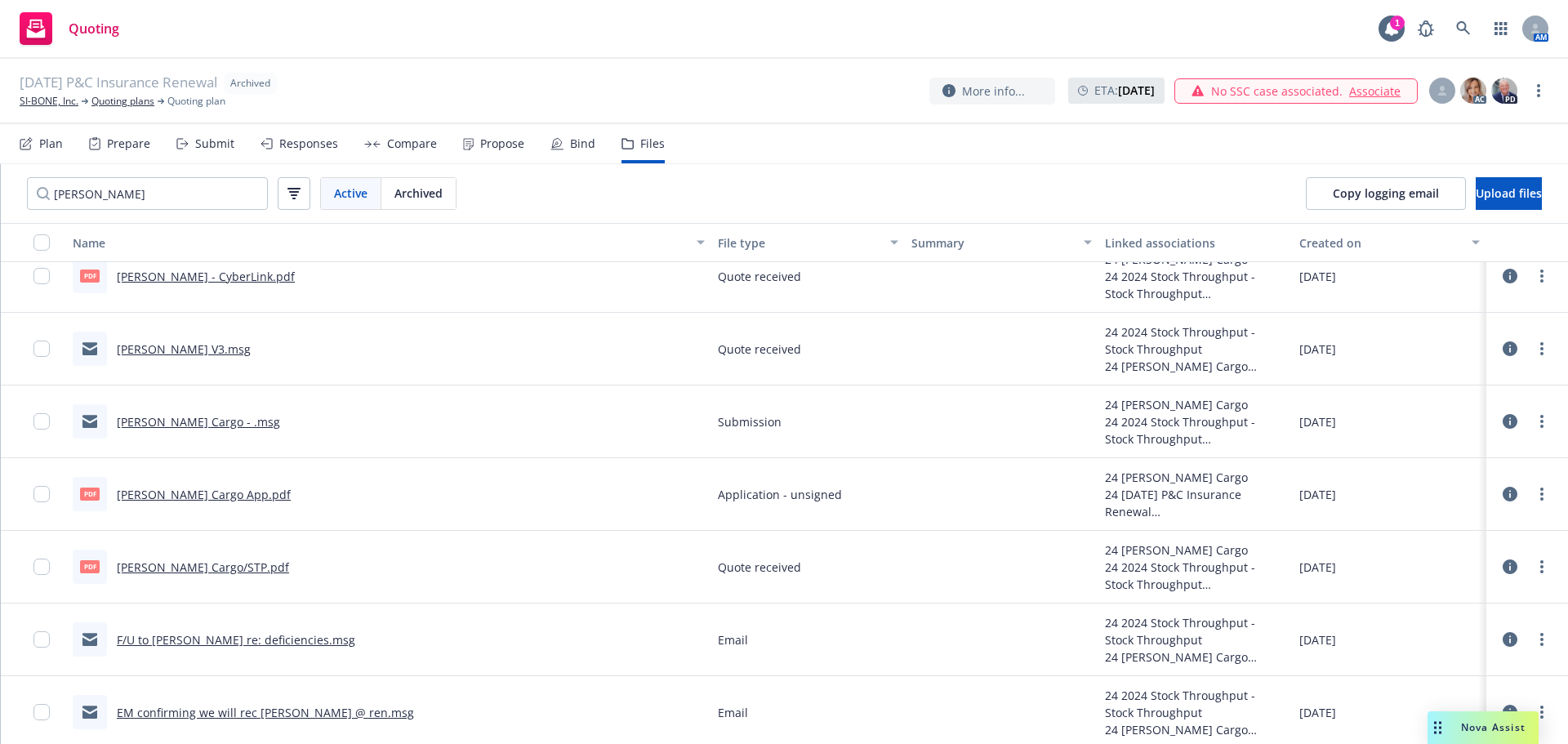
click at [1494, 731] on span "Nova Assist" at bounding box center [1493, 727] width 64 height 14
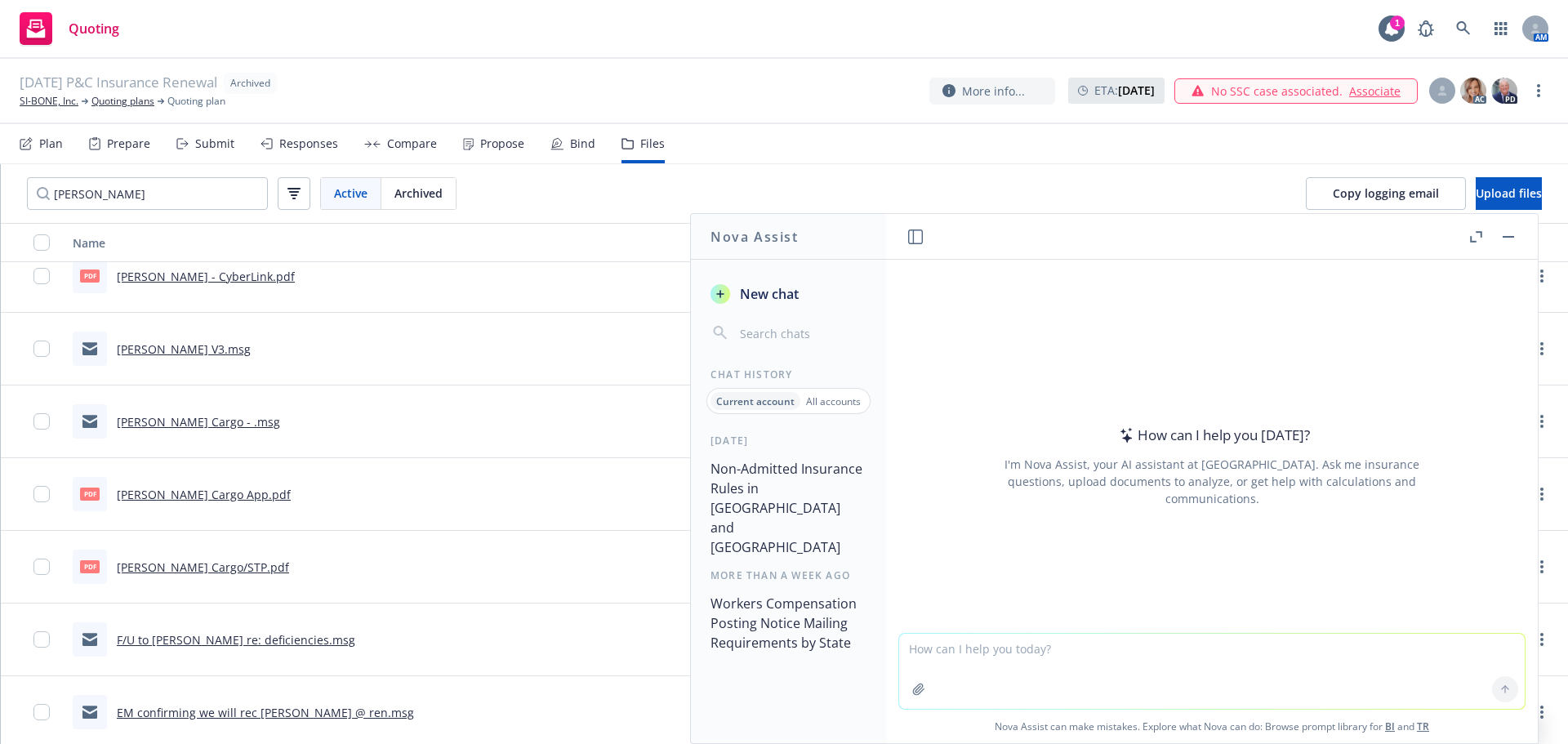
click at [935, 655] on textarea at bounding box center [1212, 671] width 626 height 75
type textarea "please total all values in the "expiring" column"
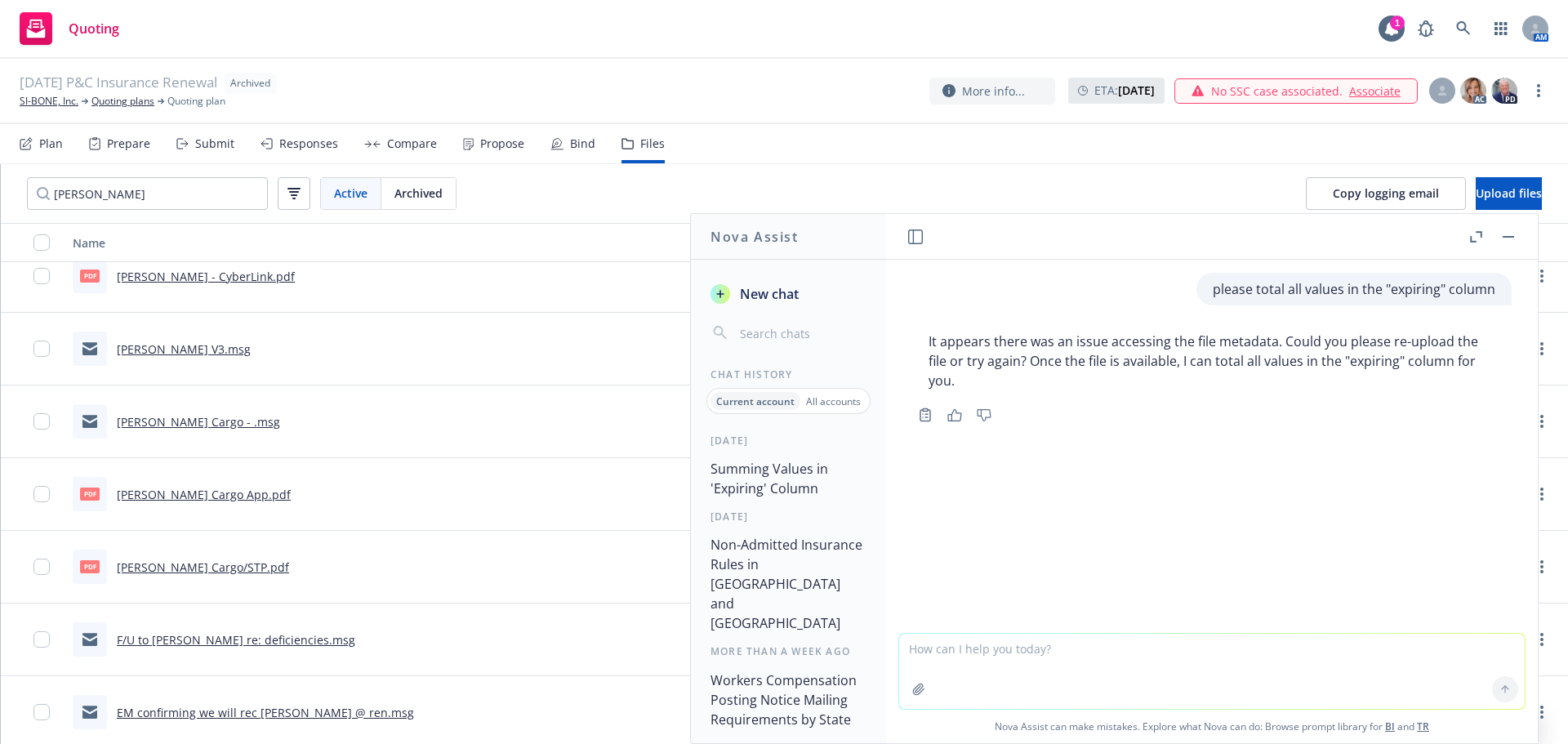
paste textarea "o"
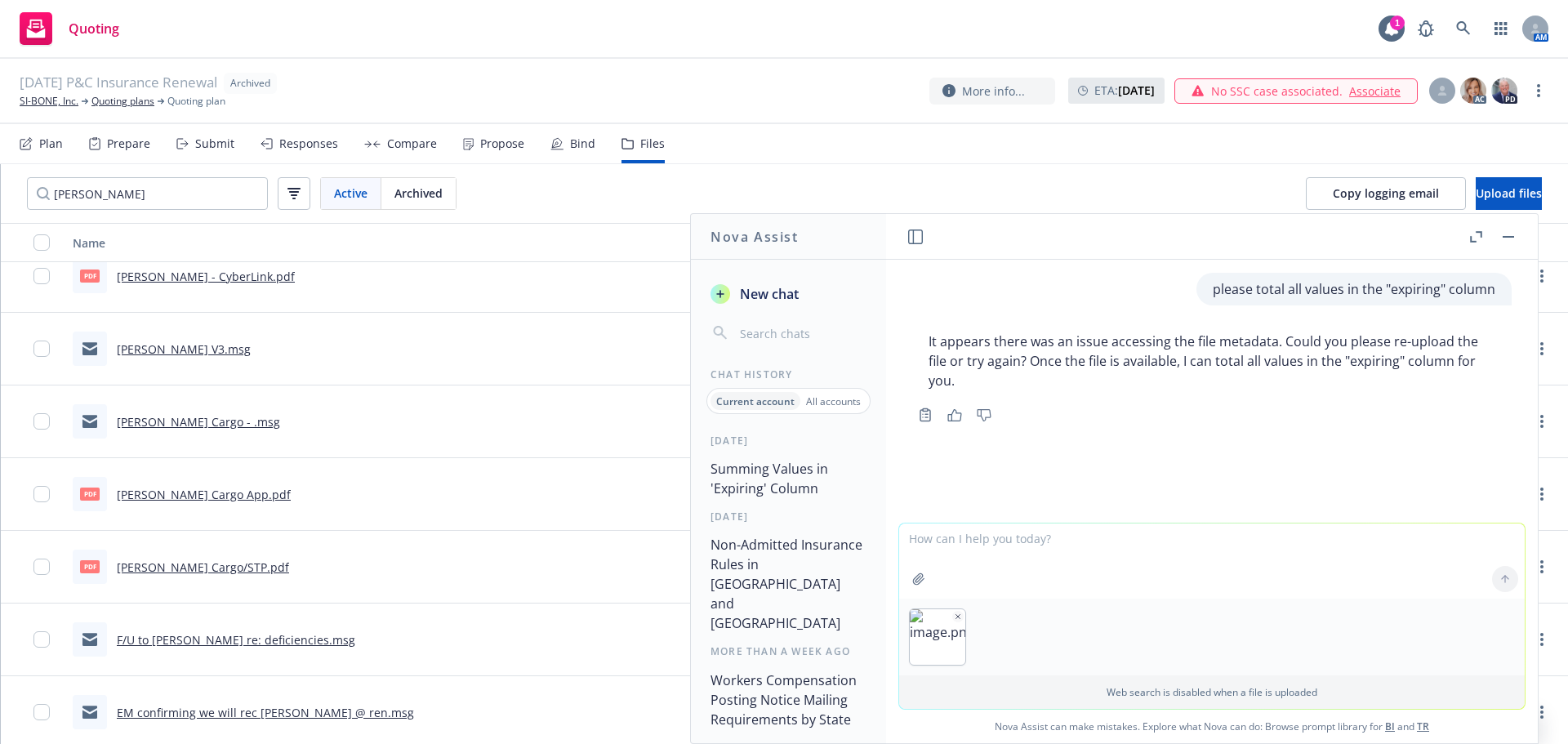
type textarea "o"
type textarea "please total all values in the "expiring" column"
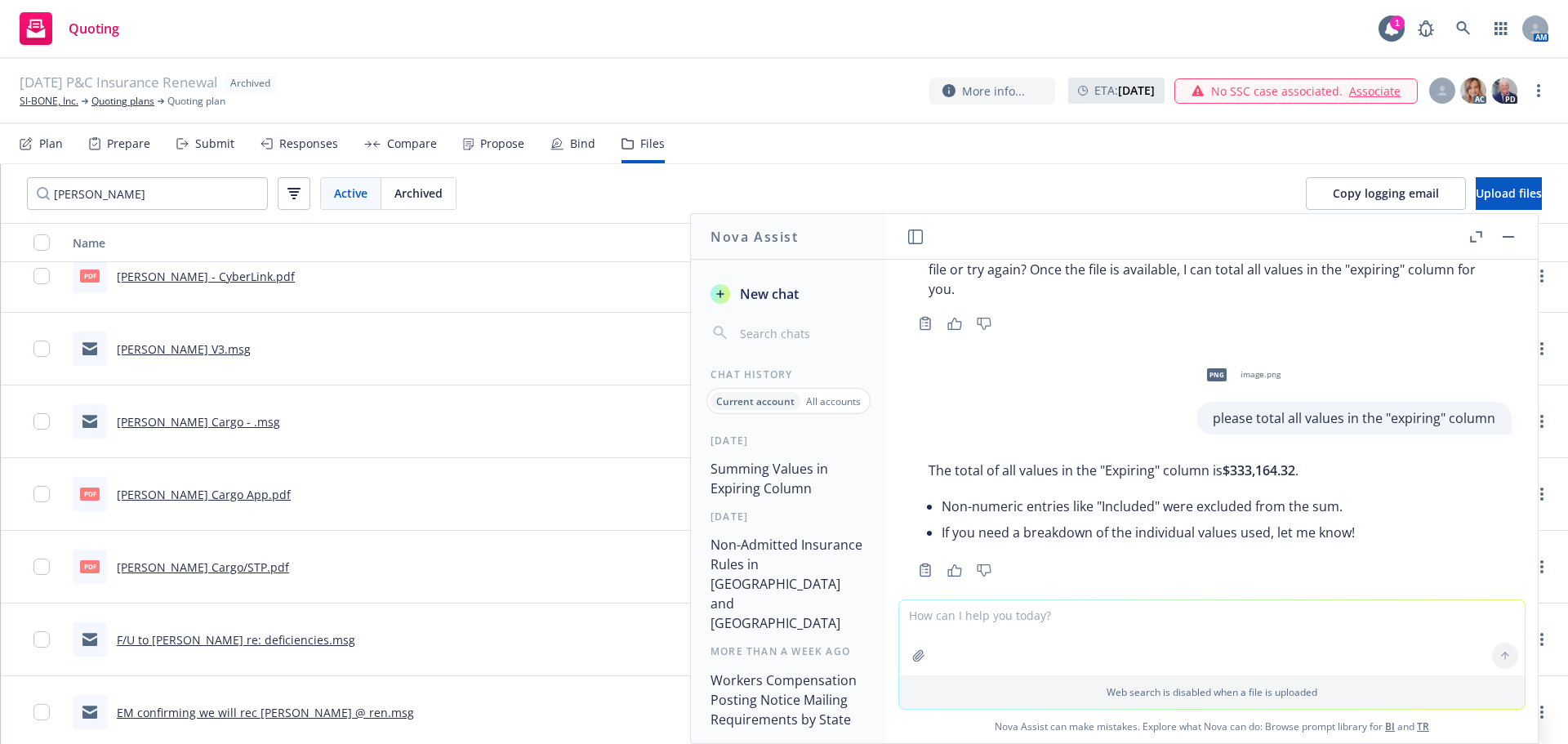
scroll to position [113, 0]
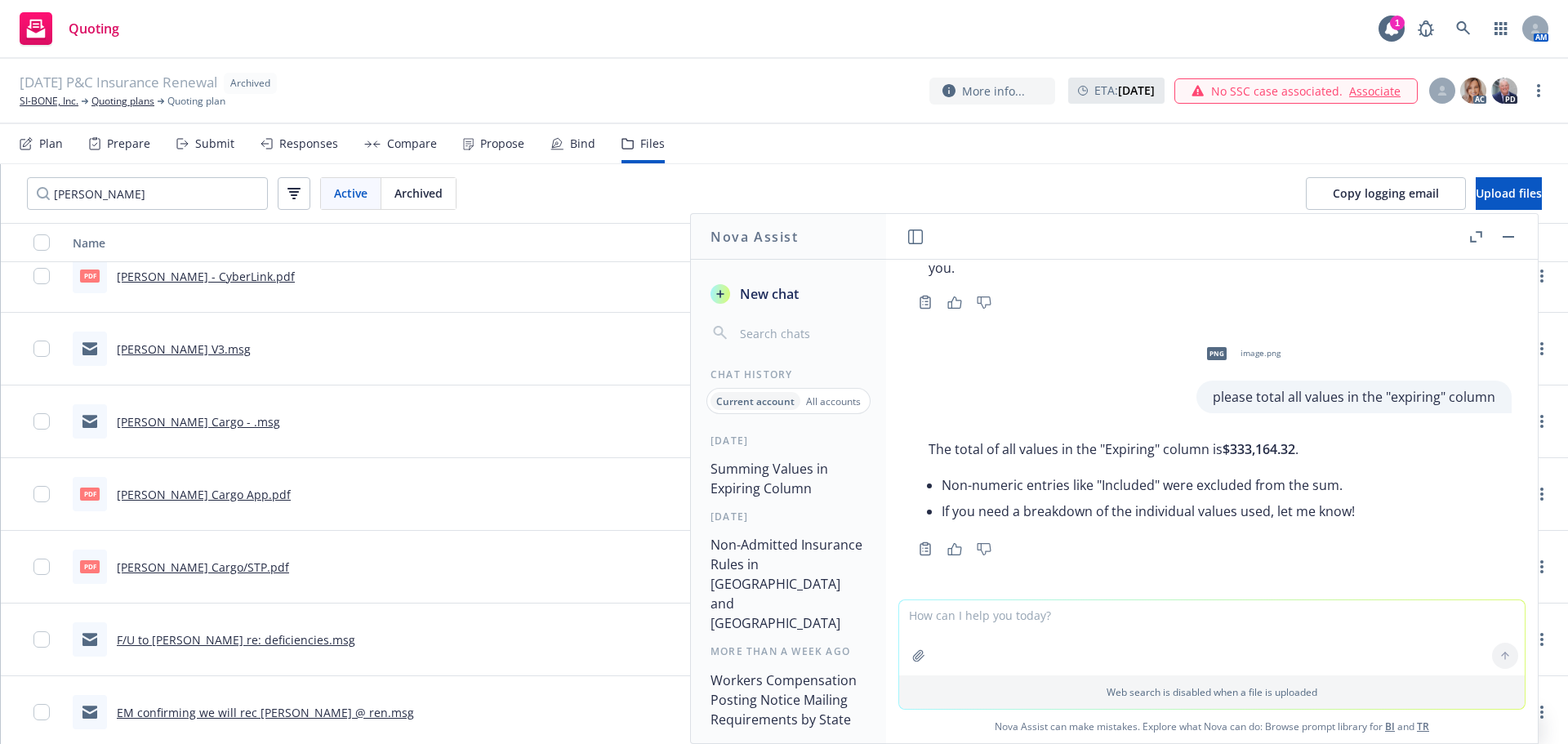
click at [1210, 352] on div "png" at bounding box center [1216, 353] width 34 height 34
click at [932, 616] on textarea at bounding box center [1212, 638] width 626 height 75
paste textarea
type textarea "please total all values in this image"
click at [932, 616] on div at bounding box center [937, 628] width 55 height 56
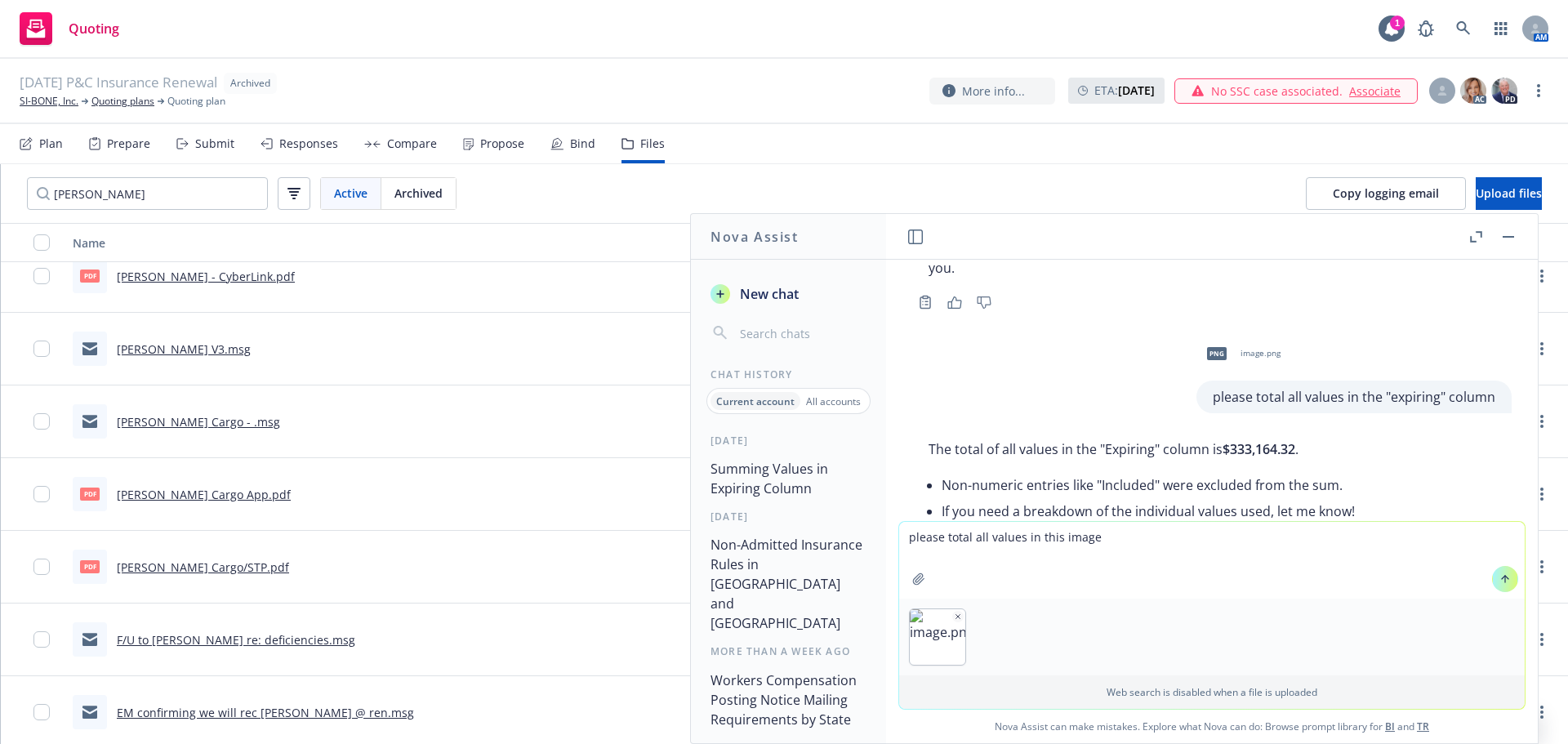
click at [1021, 586] on textarea "please total all values in this image" at bounding box center [1212, 560] width 626 height 77
click at [1492, 575] on button at bounding box center [1505, 578] width 26 height 26
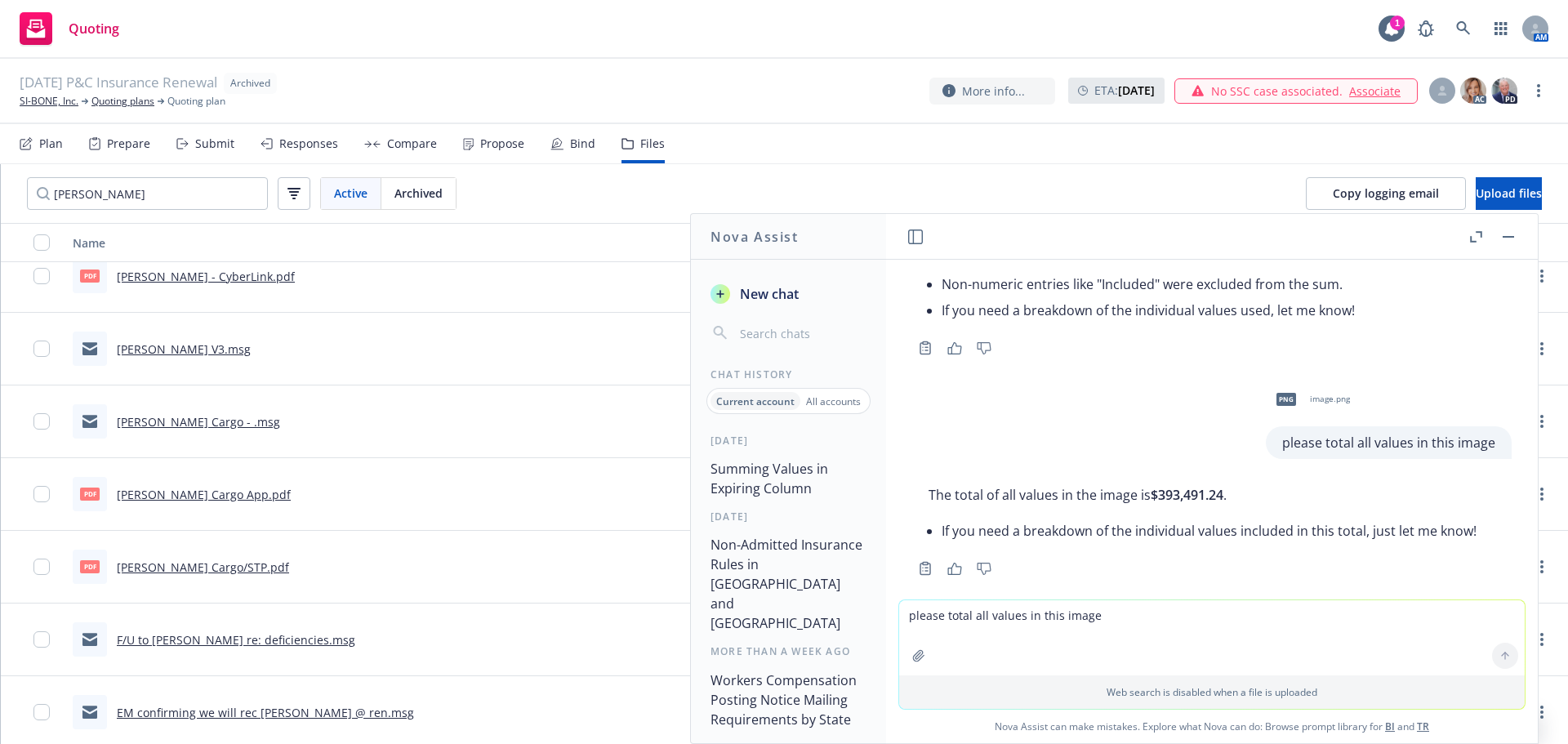
scroll to position [353, 0]
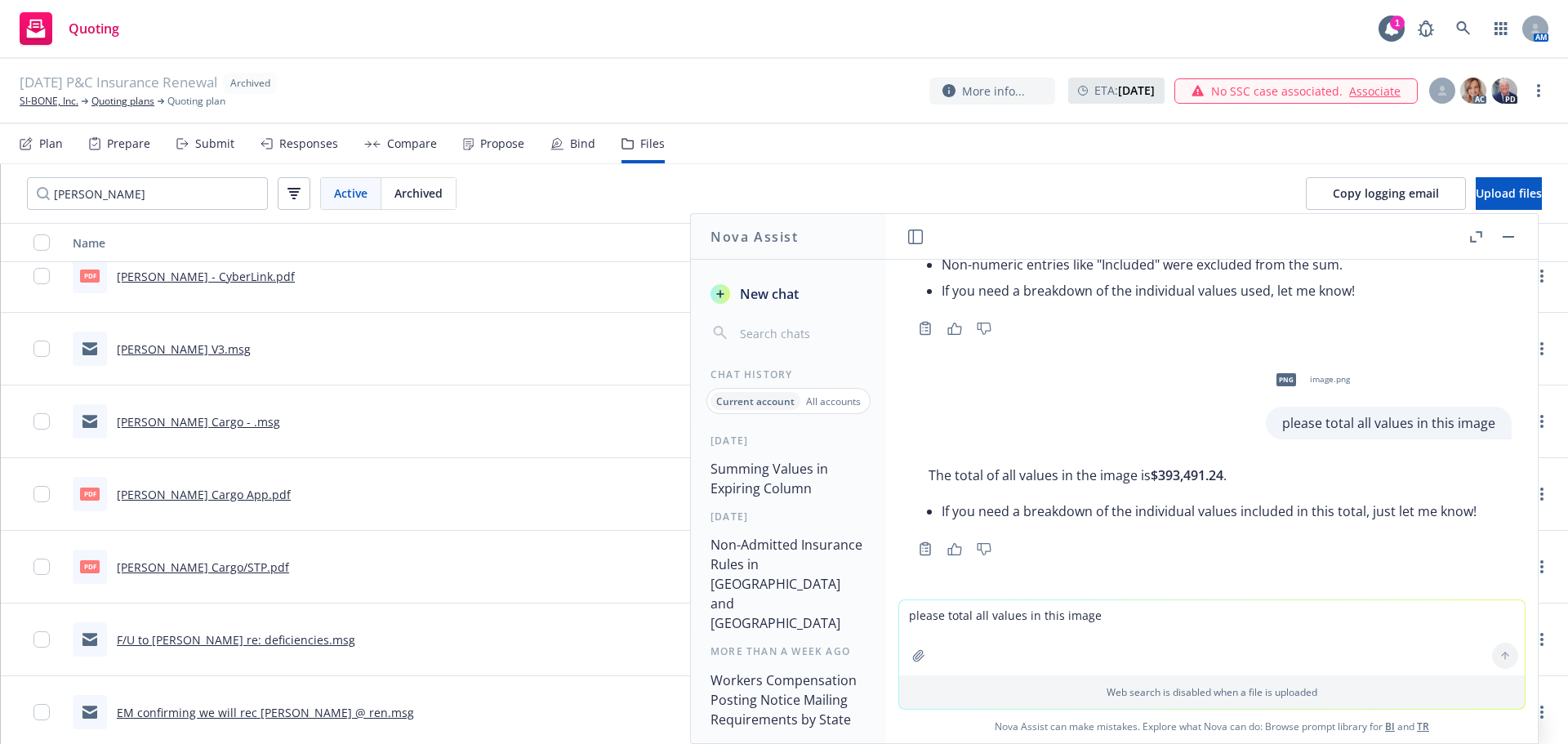
click at [974, 608] on textarea "please total all values in this image" at bounding box center [1212, 638] width 626 height 75
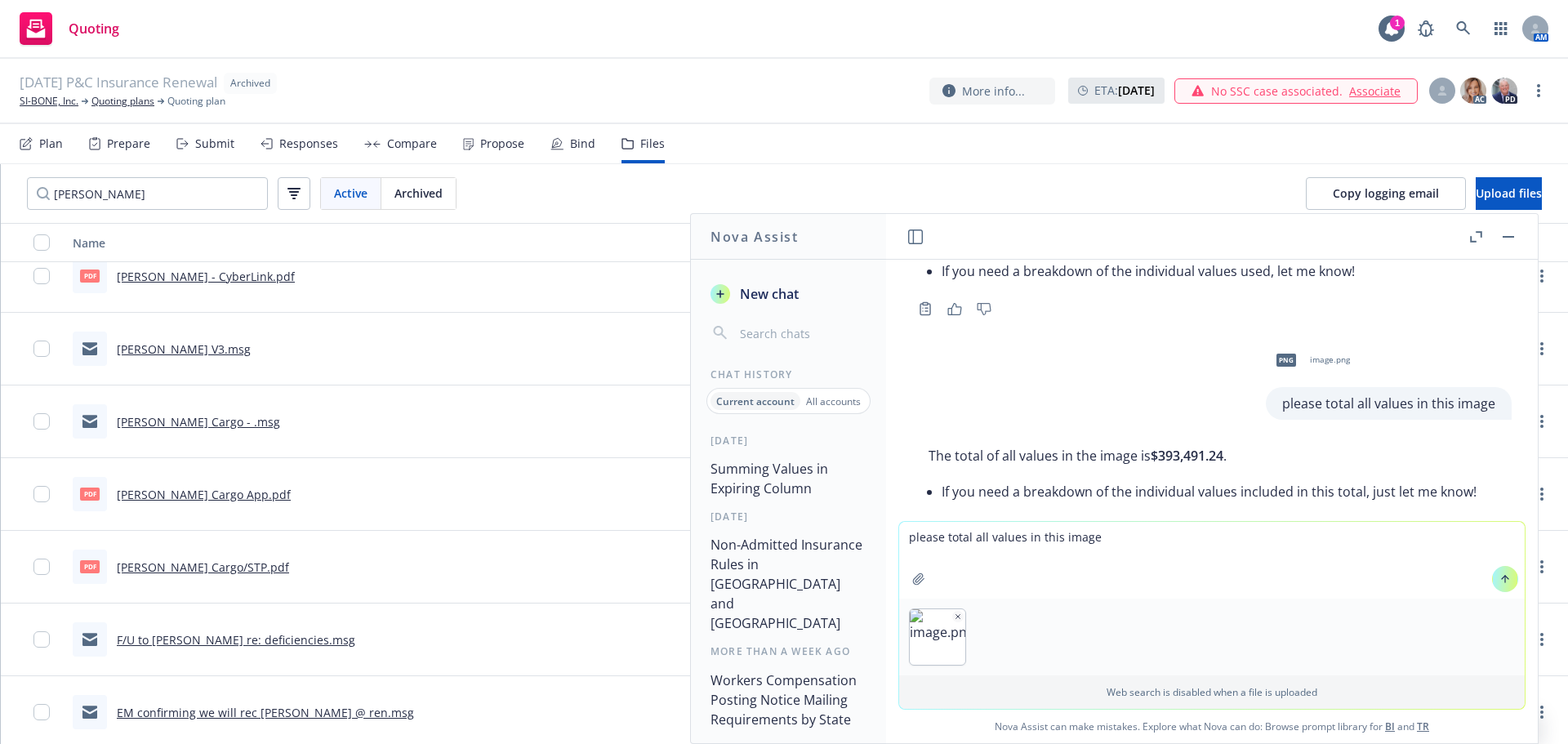
type textarea "please total all values in this image"
click at [1503, 580] on icon at bounding box center [1505, 579] width 12 height 12
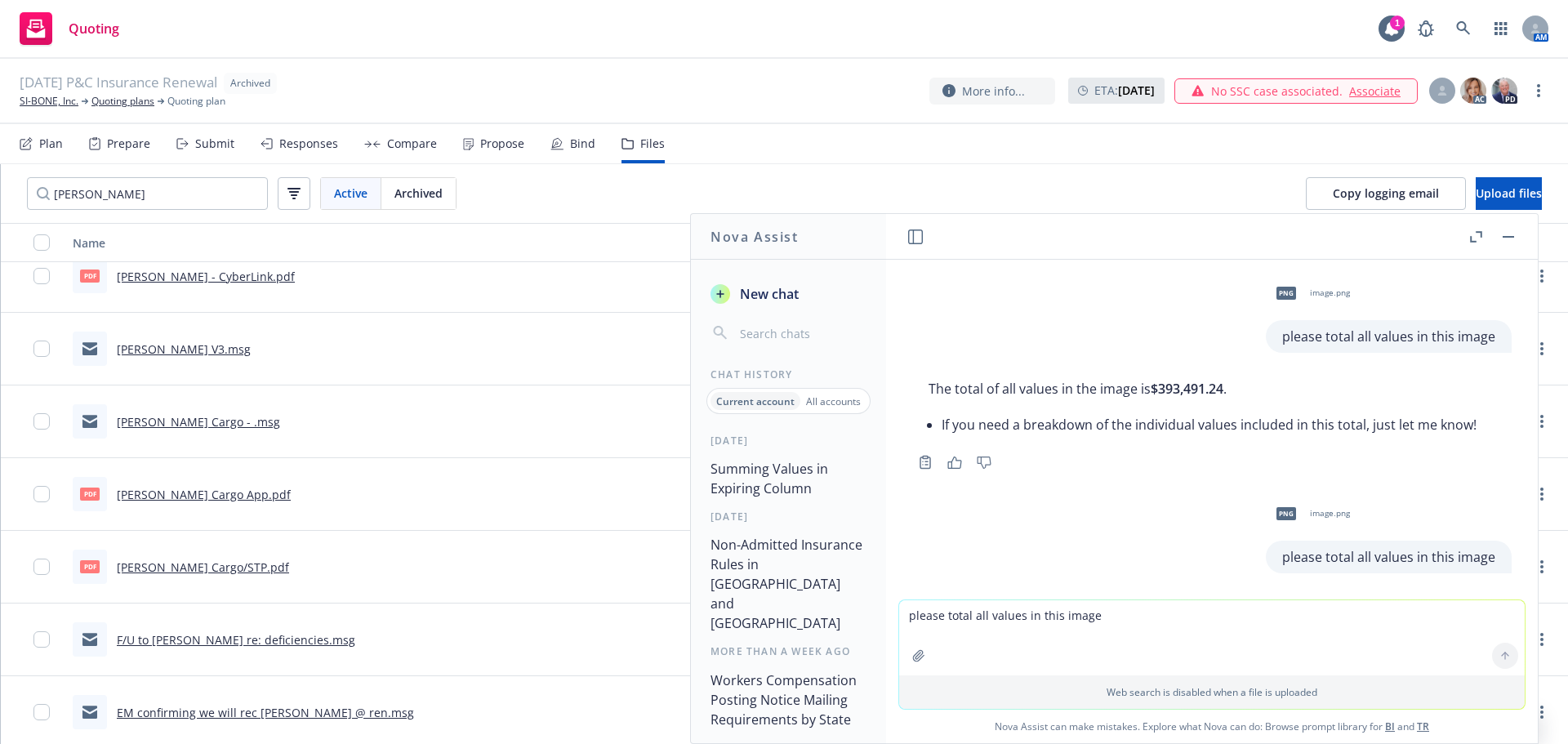
scroll to position [567, 0]
